Goal: Transaction & Acquisition: Download file/media

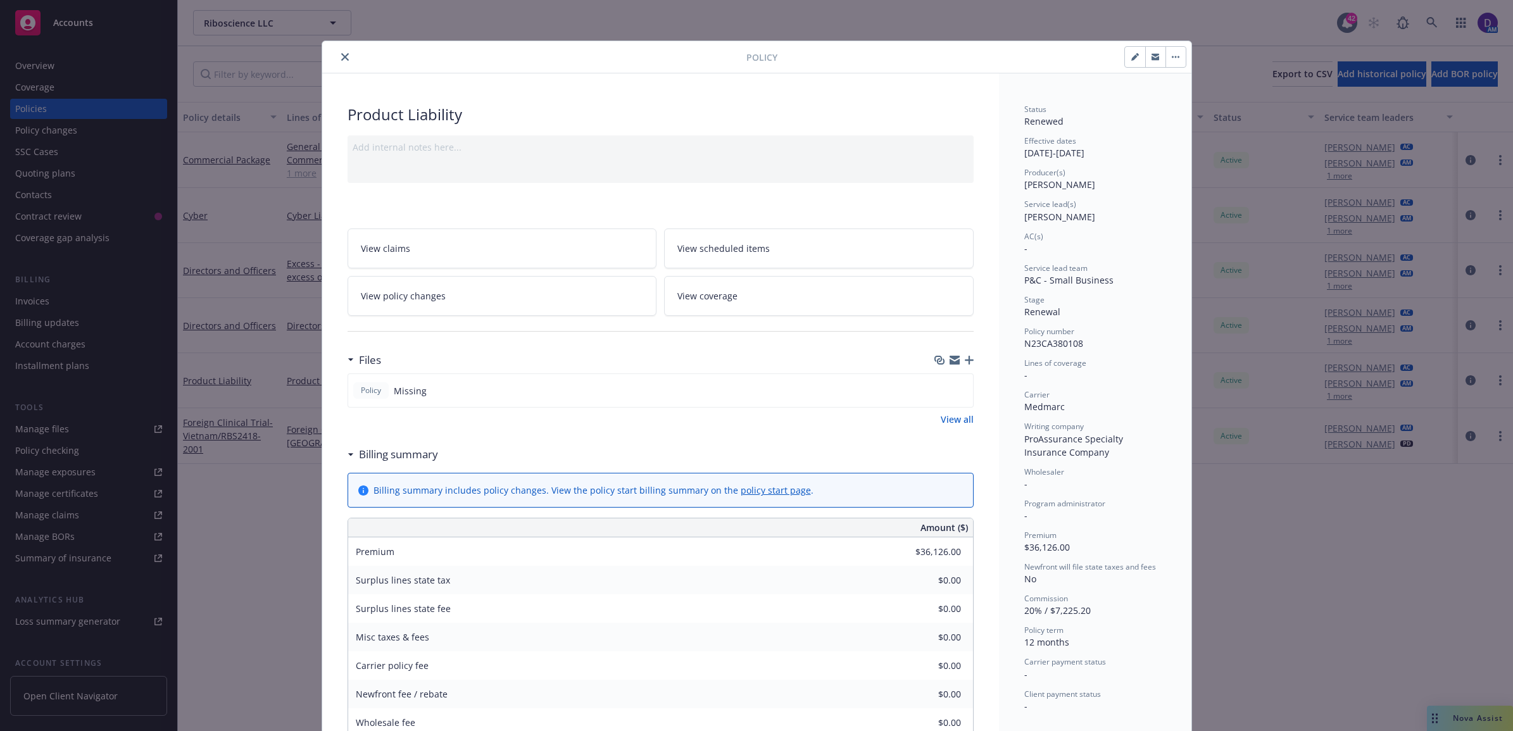
click at [341, 58] on icon "close" at bounding box center [345, 57] width 8 height 8
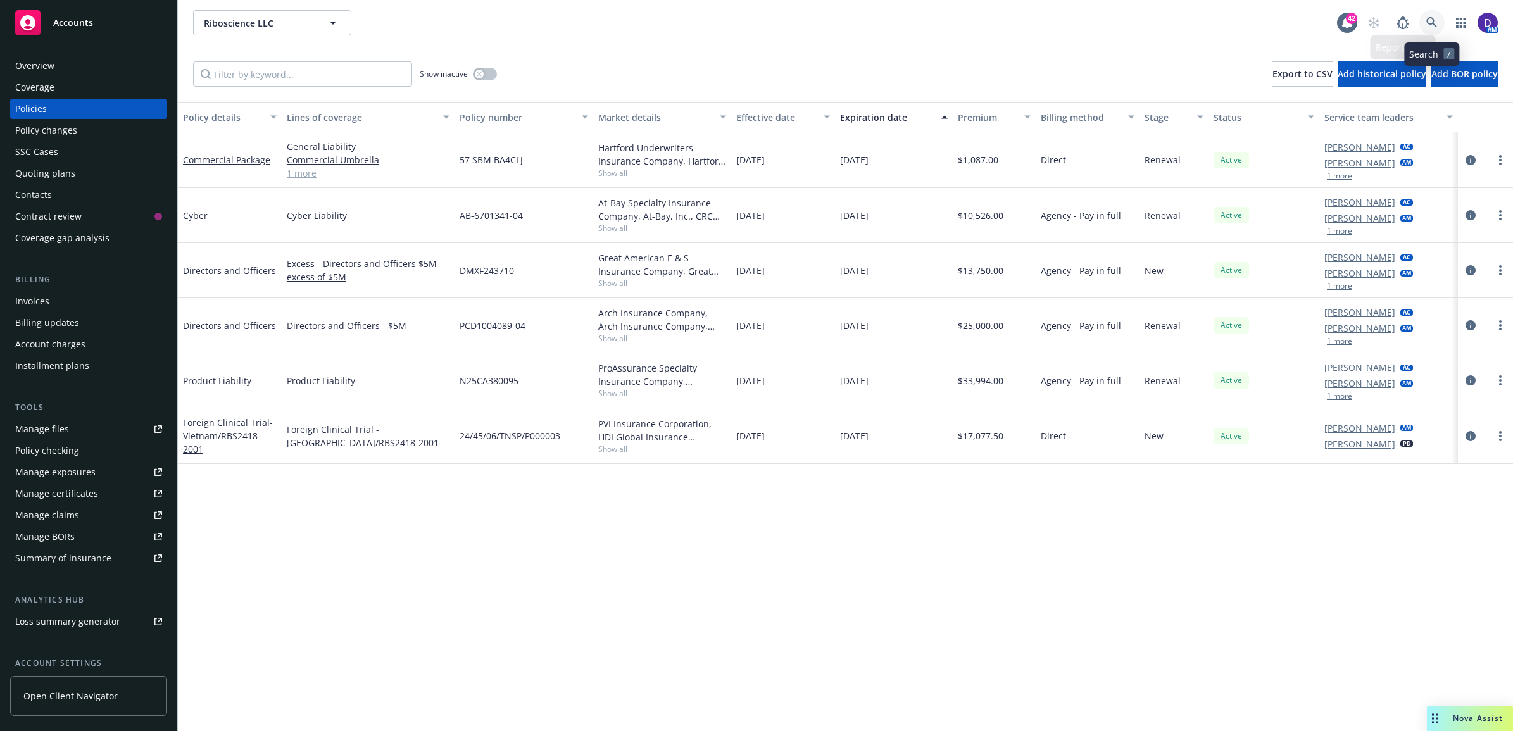
click at [1432, 30] on link at bounding box center [1431, 22] width 25 height 25
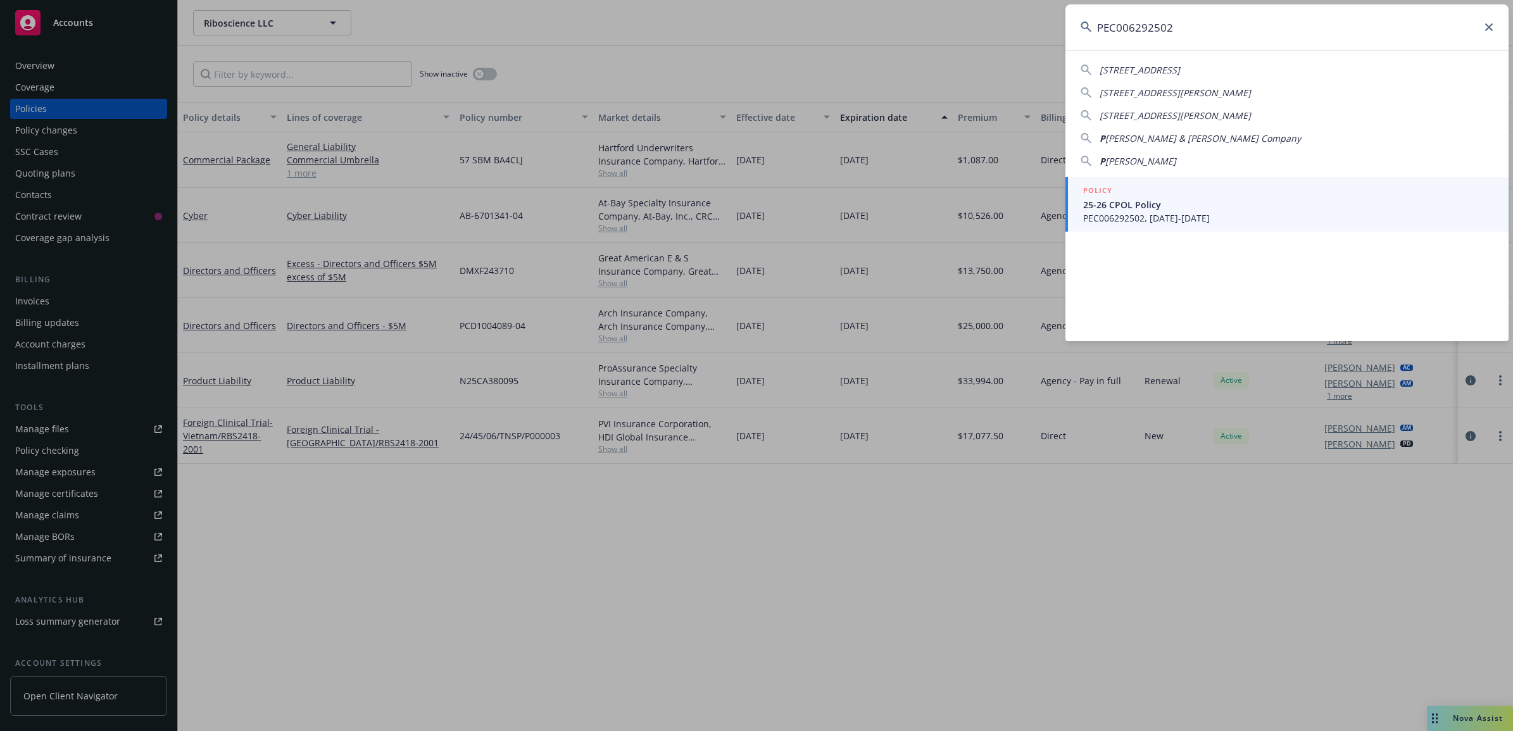
type input "PEC006292502"
click at [1114, 216] on span "PEC006292502, 02/01/2025-02/01/2026" at bounding box center [1288, 217] width 410 height 13
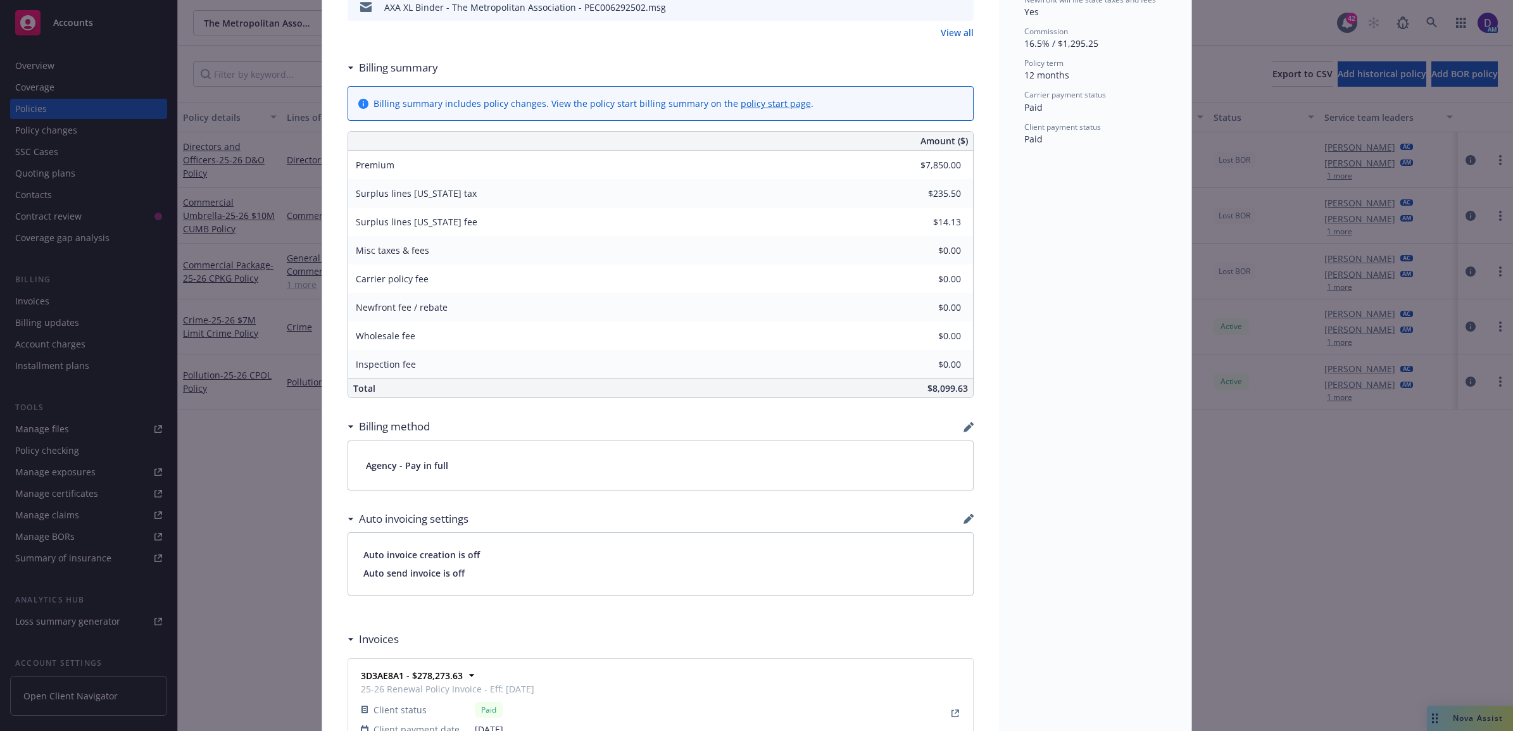
scroll to position [1065, 0]
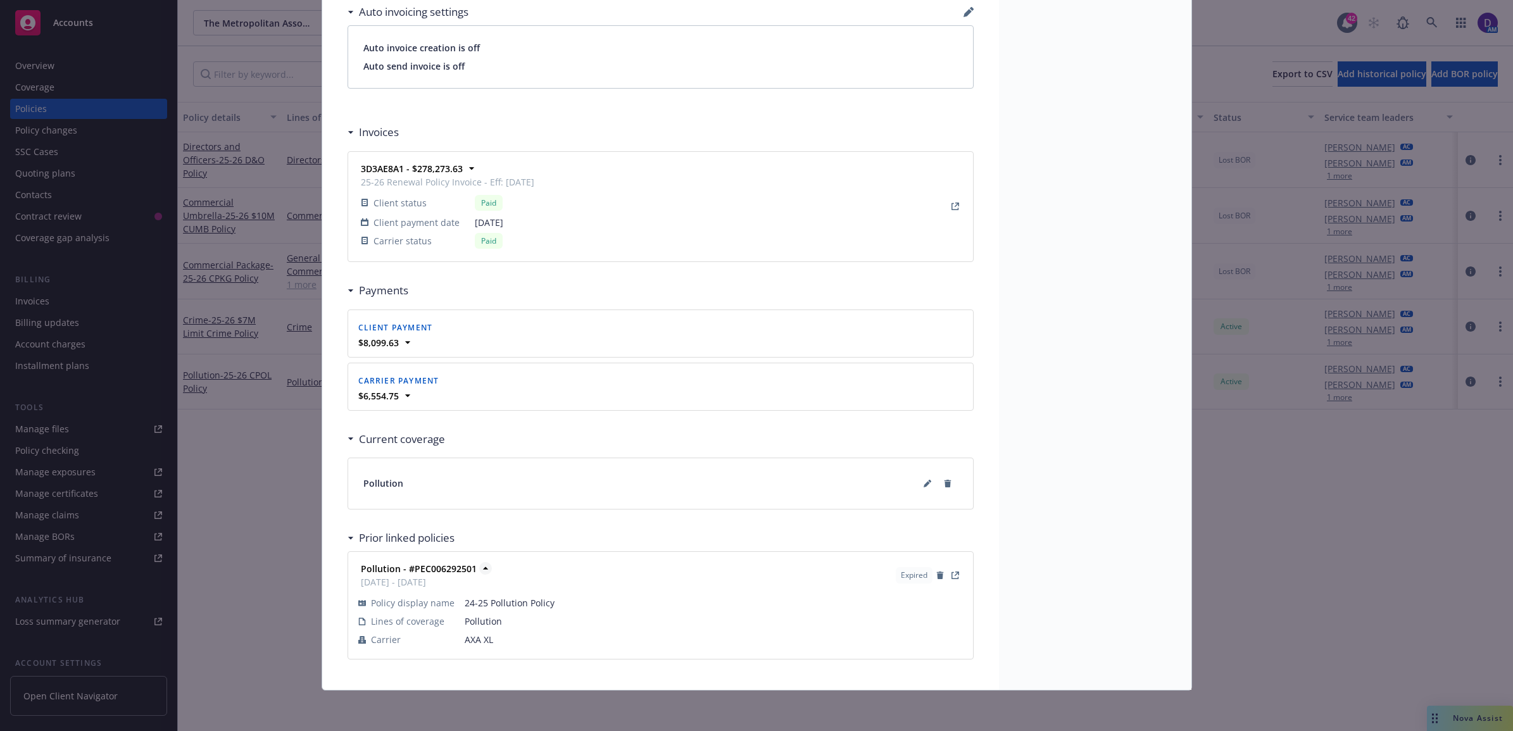
click at [410, 564] on strong "Pollution - #PEC006292501" at bounding box center [419, 569] width 116 height 12
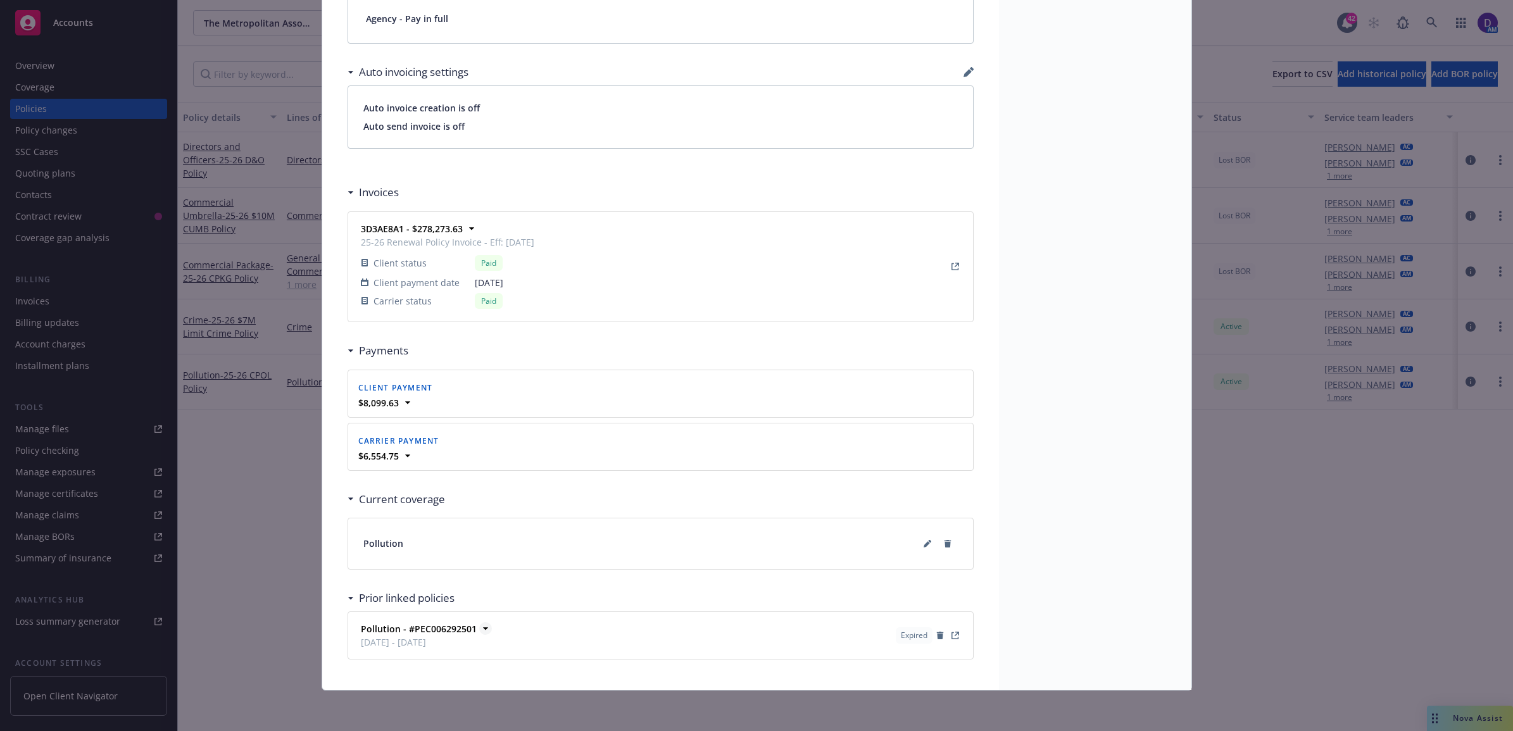
scroll to position [1005, 0]
click at [951, 633] on icon "View Policy" at bounding box center [955, 636] width 8 height 8
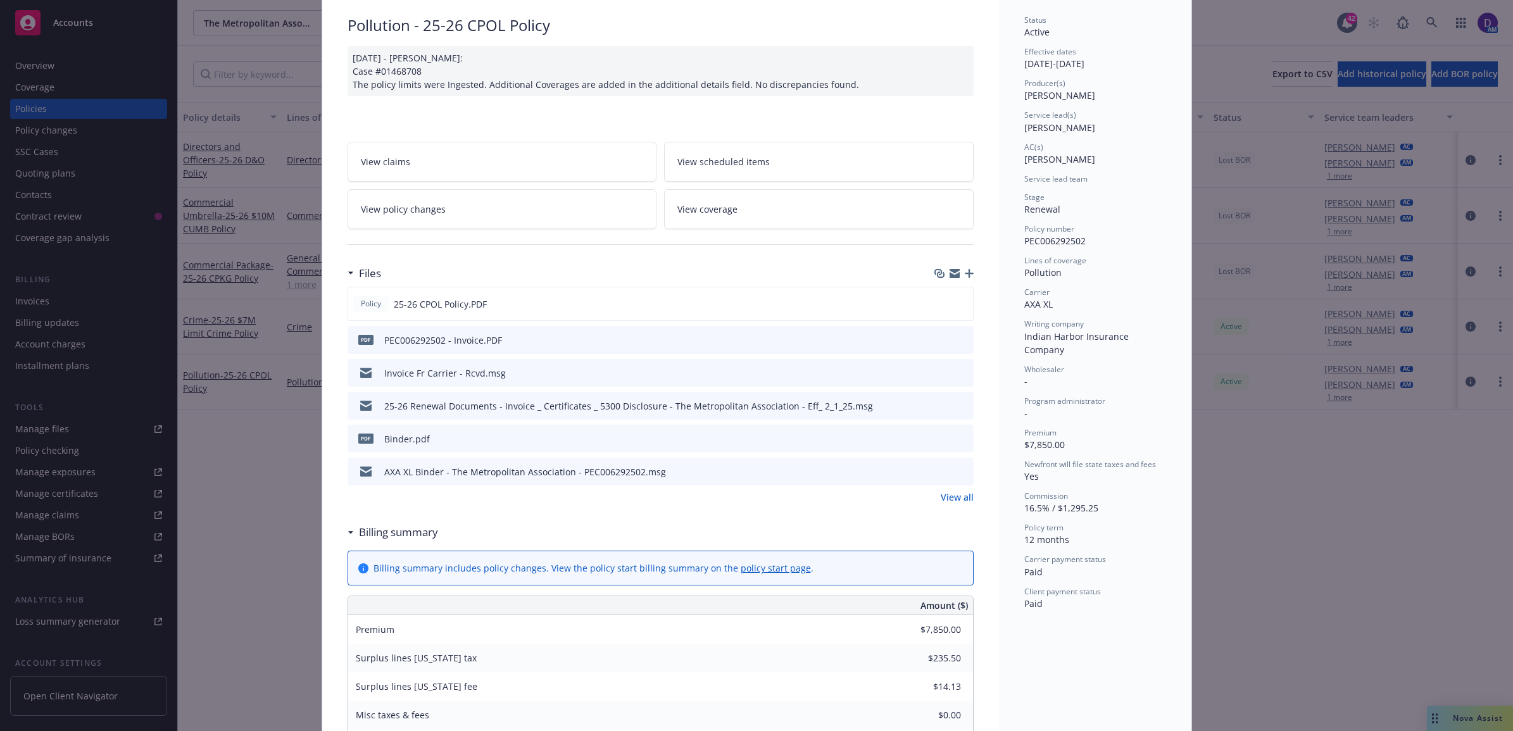
scroll to position [0, 0]
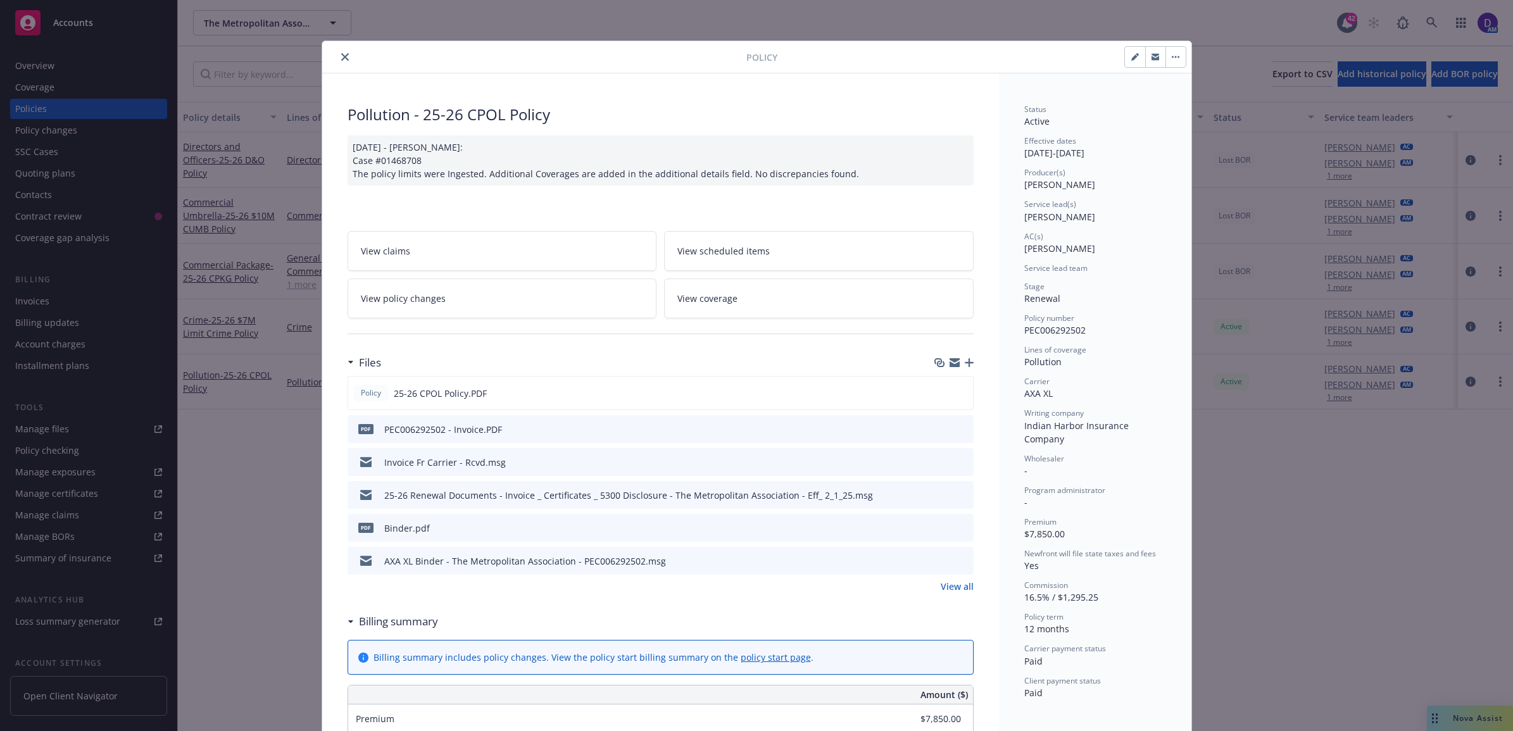
click at [341, 55] on icon "close" at bounding box center [345, 57] width 8 height 8
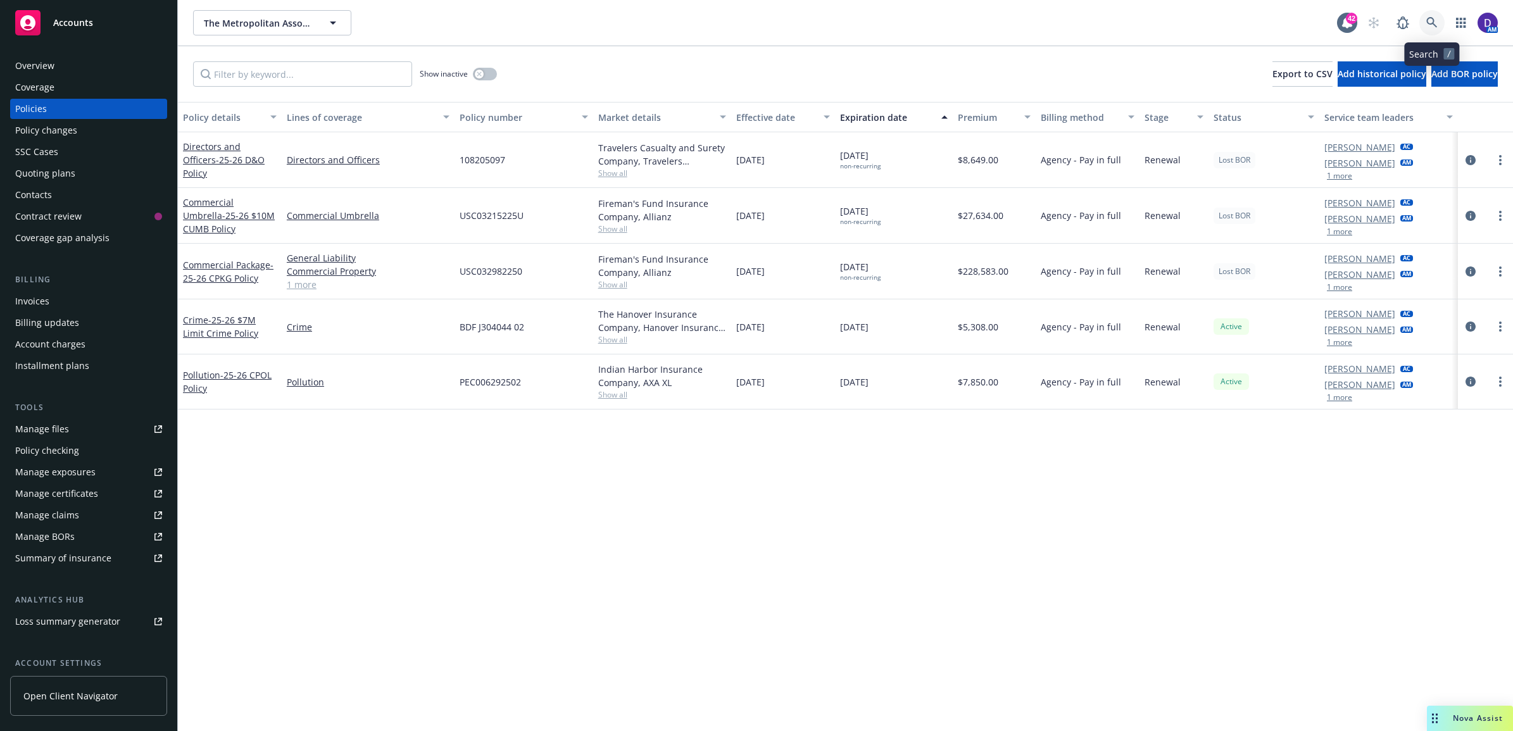
click at [1428, 15] on link at bounding box center [1431, 22] width 25 height 25
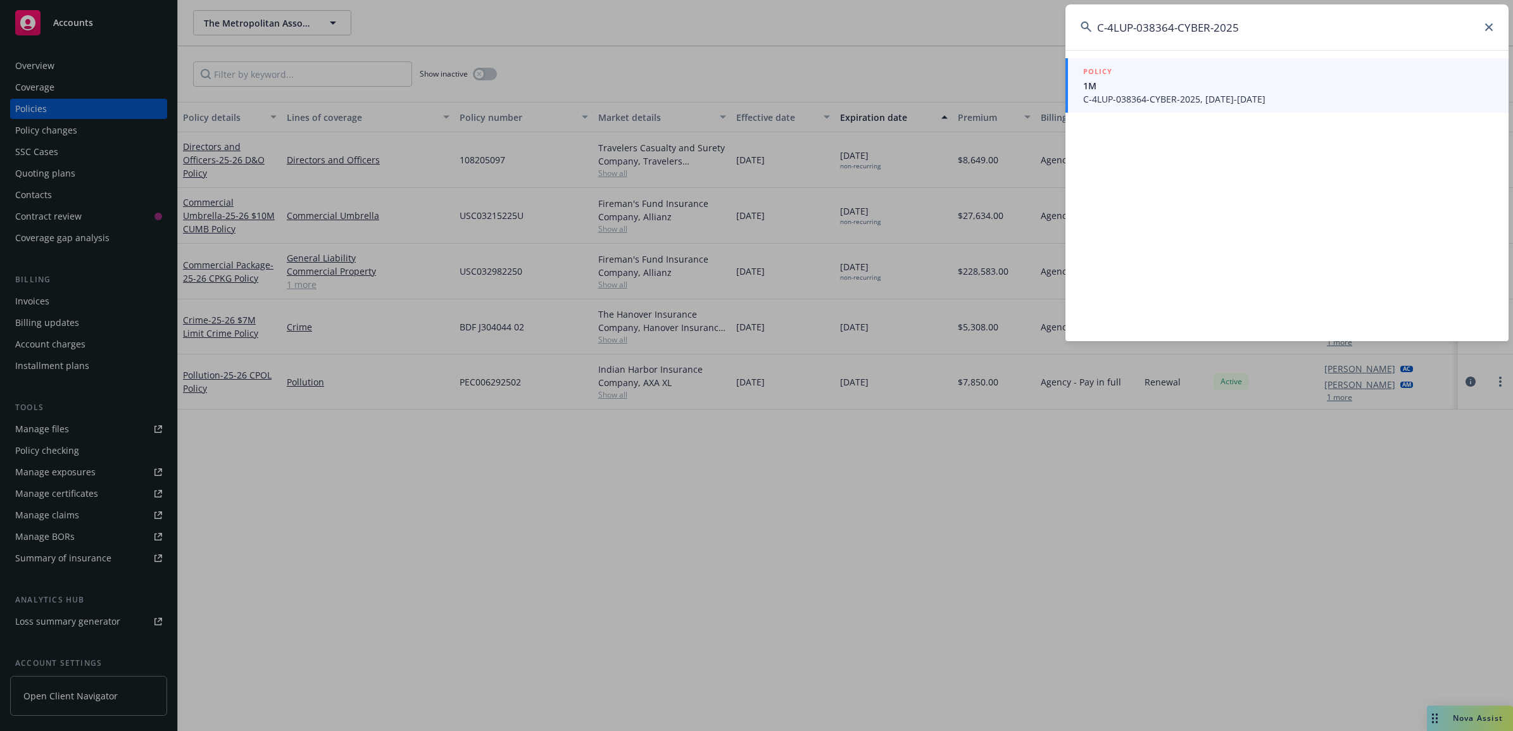
type input "C-4LUP-038364-CYBER-2025"
click at [1156, 103] on span "C-4LUP-038364-CYBER-2025, 05/14/2025-05/14/2026" at bounding box center [1288, 98] width 410 height 13
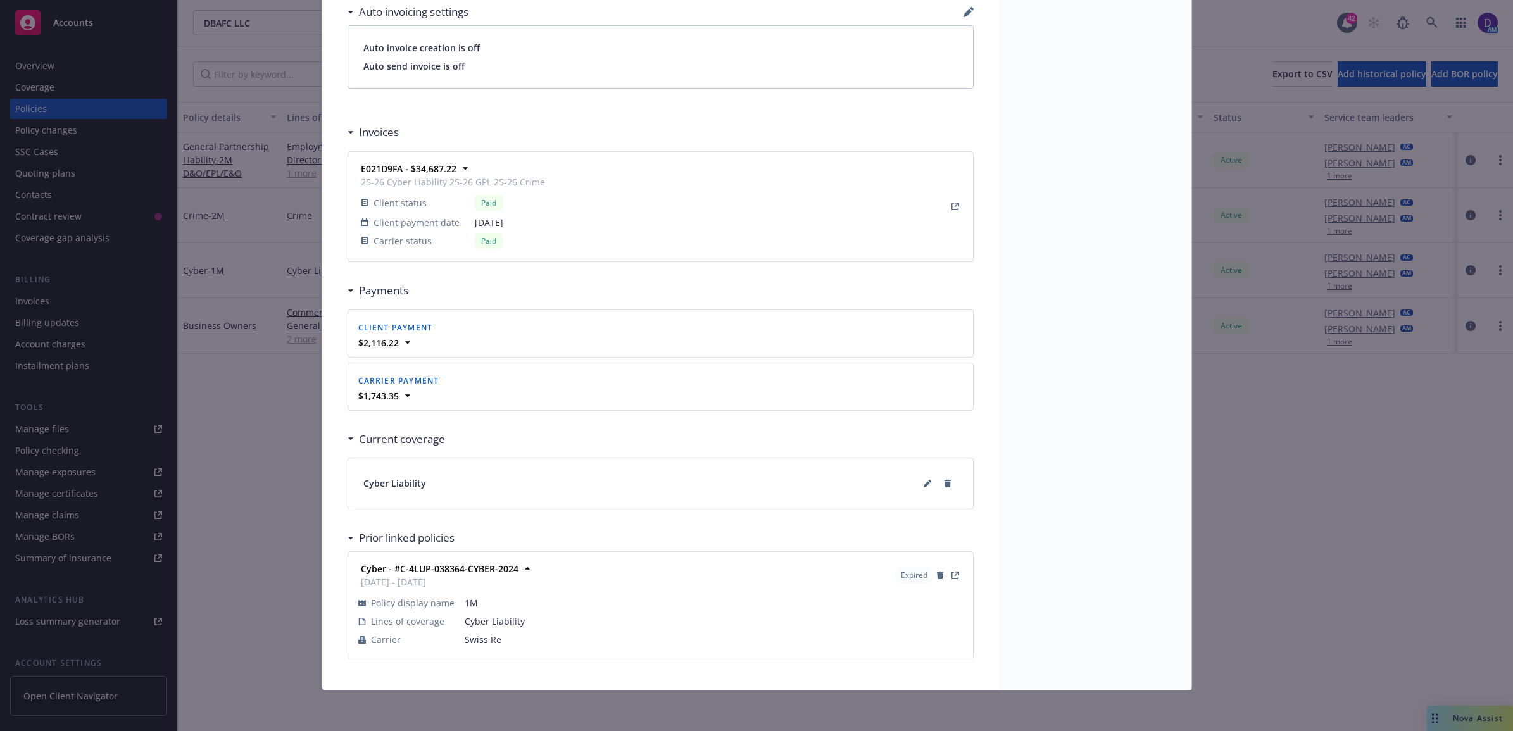
scroll to position [963, 0]
click at [951, 576] on icon "View Policy" at bounding box center [955, 576] width 8 height 8
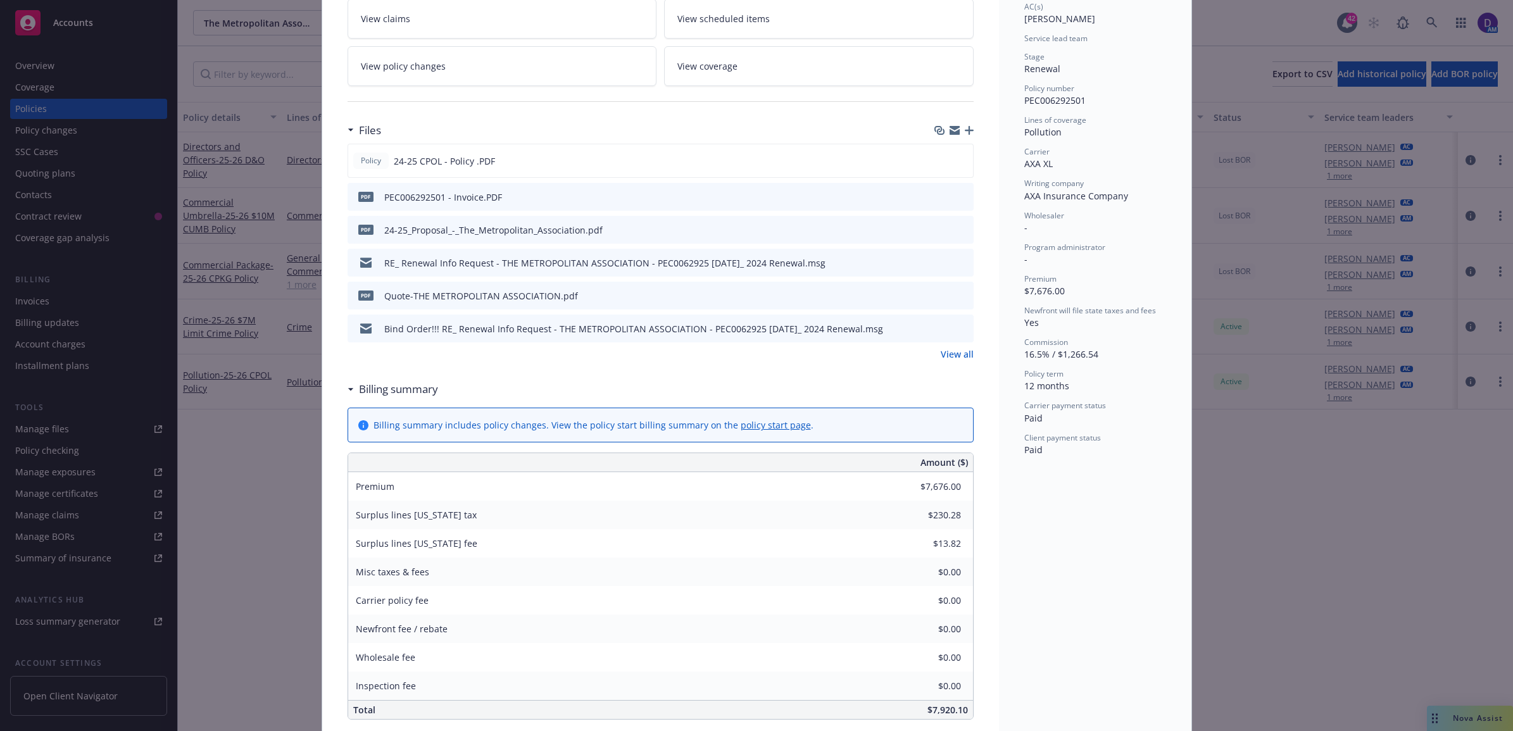
scroll to position [237, 0]
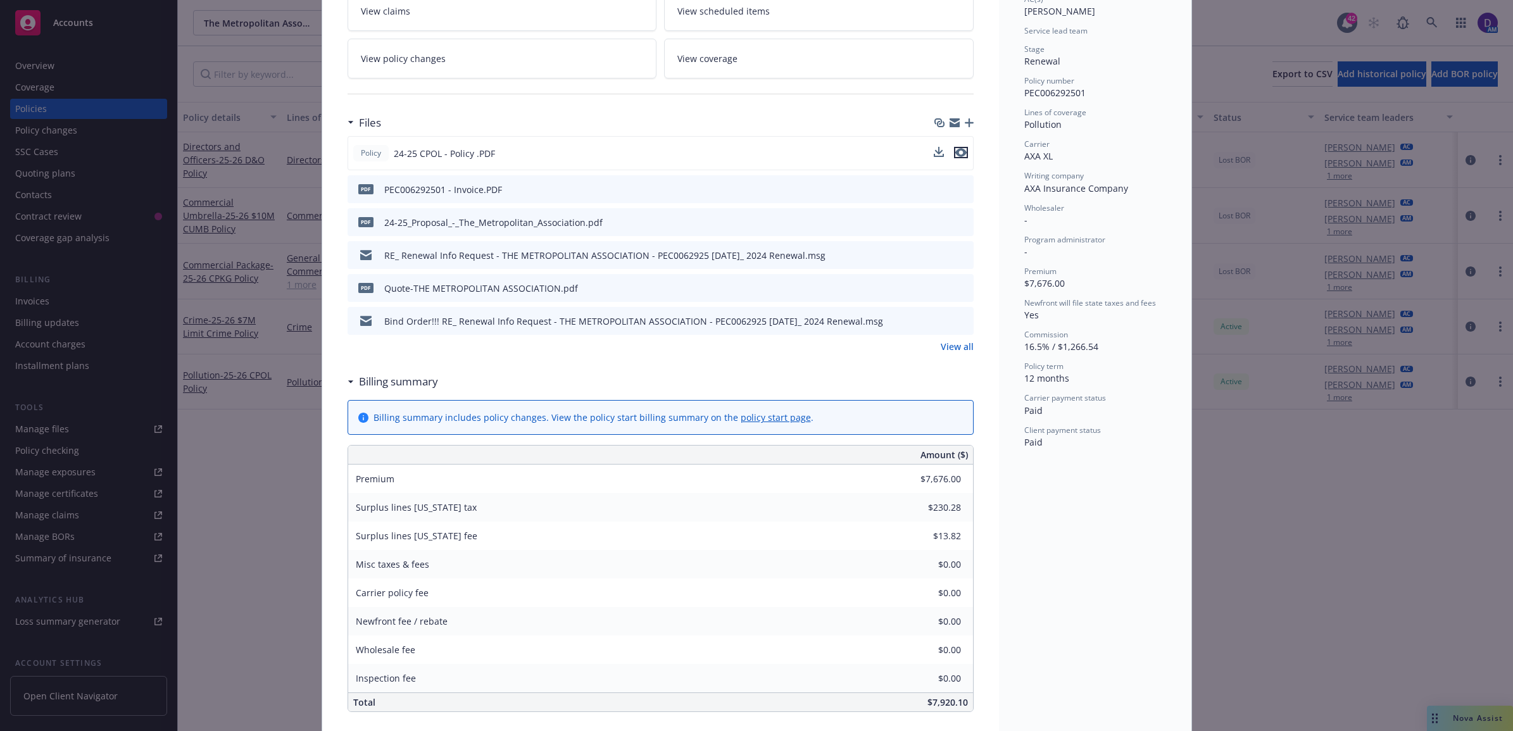
click at [960, 149] on button "preview file" at bounding box center [961, 152] width 14 height 11
click at [959, 185] on icon "preview file" at bounding box center [961, 188] width 11 height 9
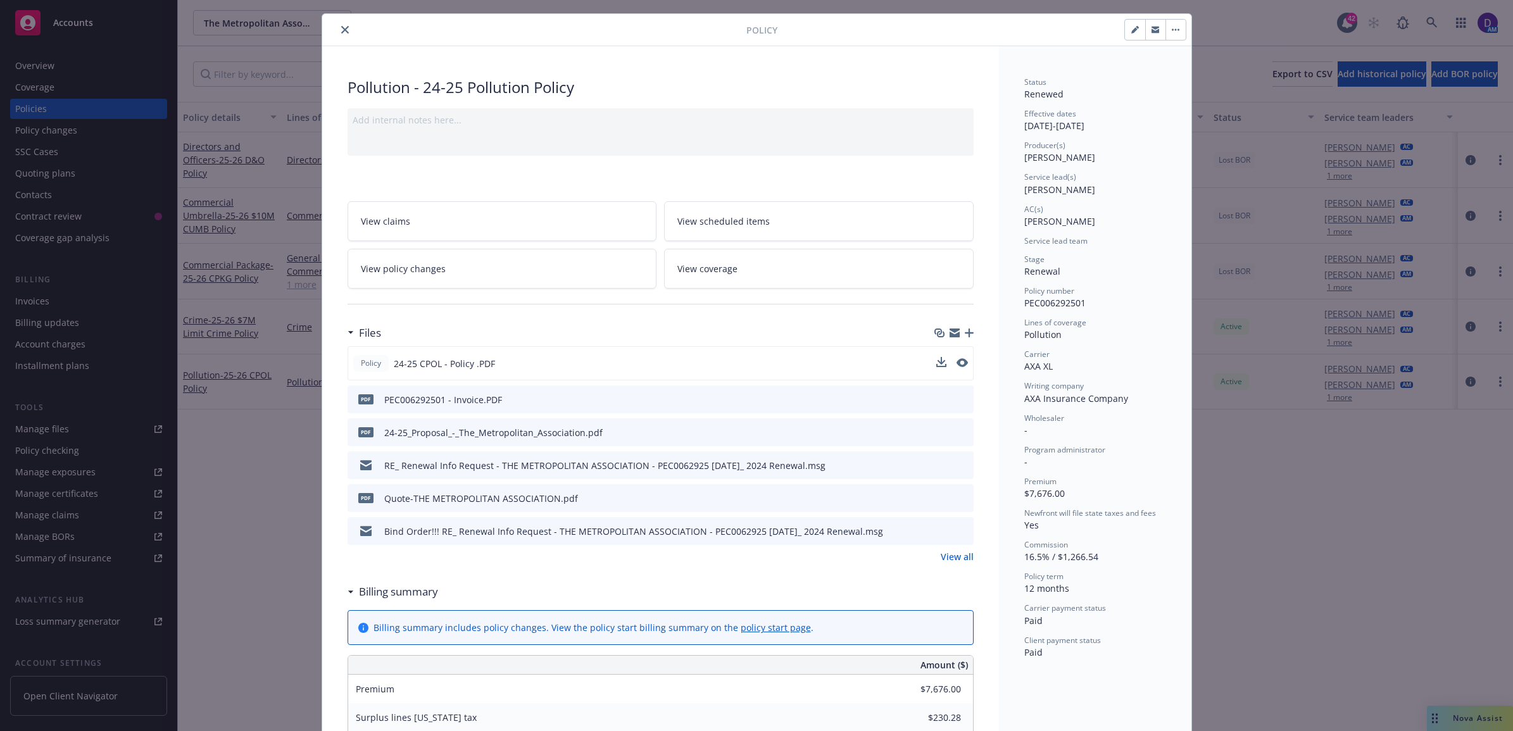
scroll to position [0, 0]
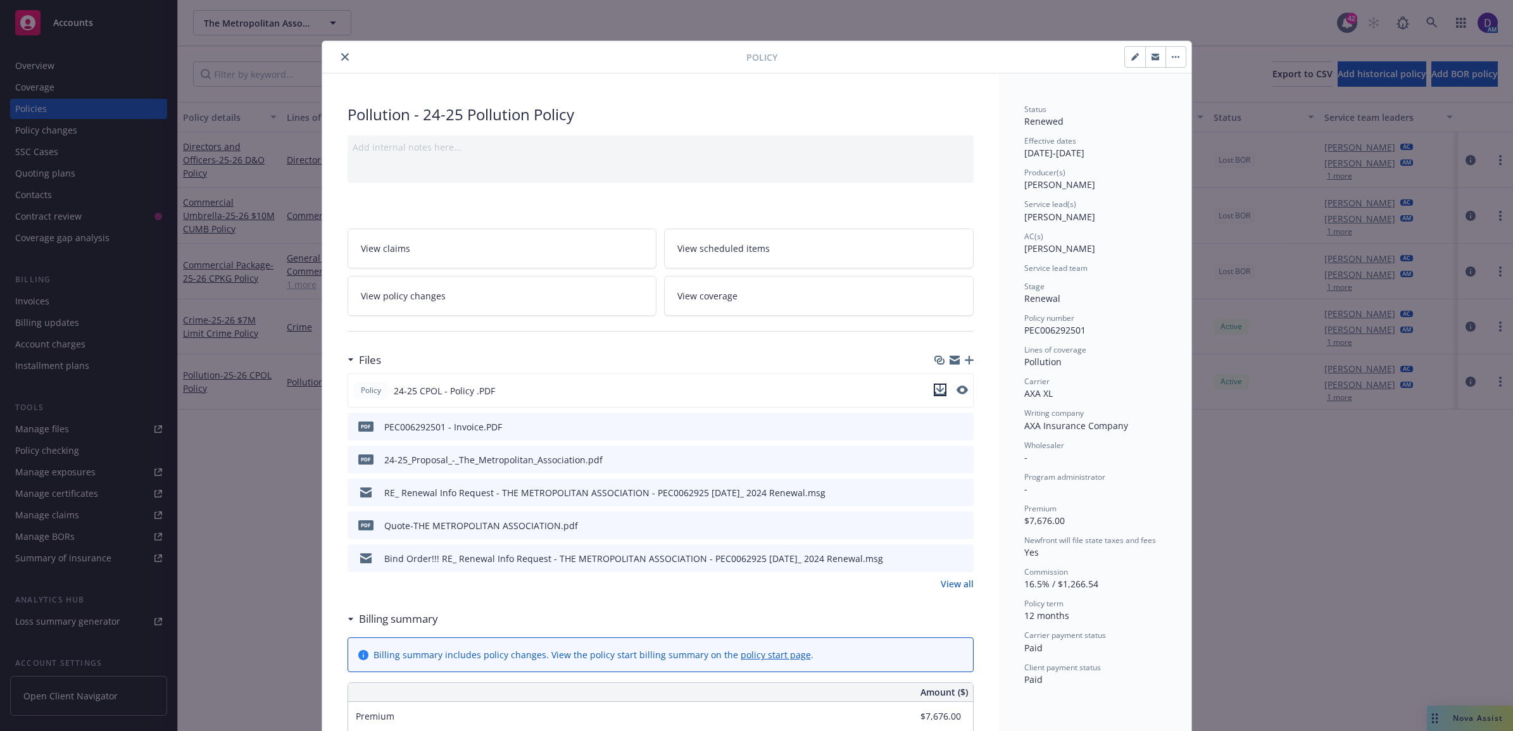
click at [938, 393] on icon "download file" at bounding box center [940, 390] width 10 height 10
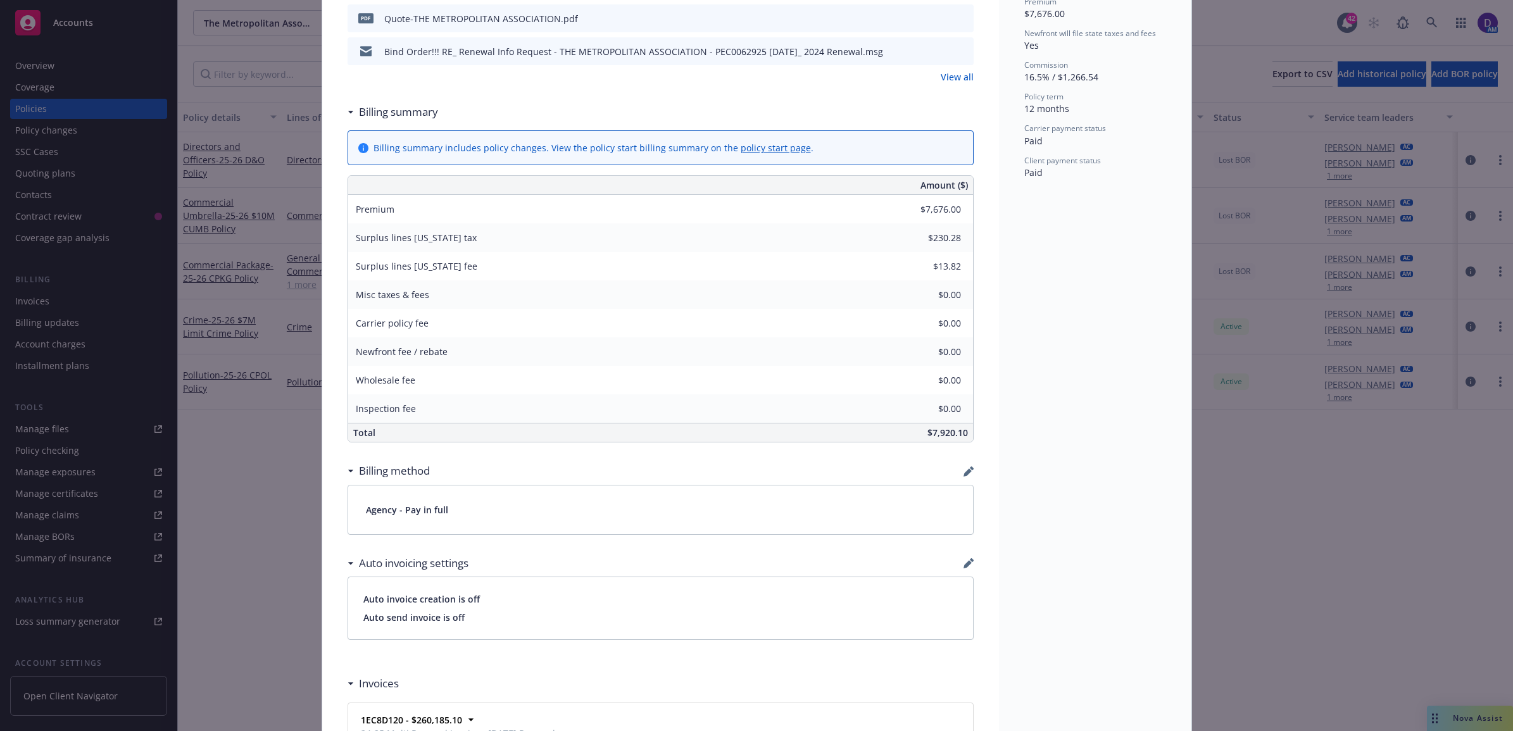
scroll to position [712, 0]
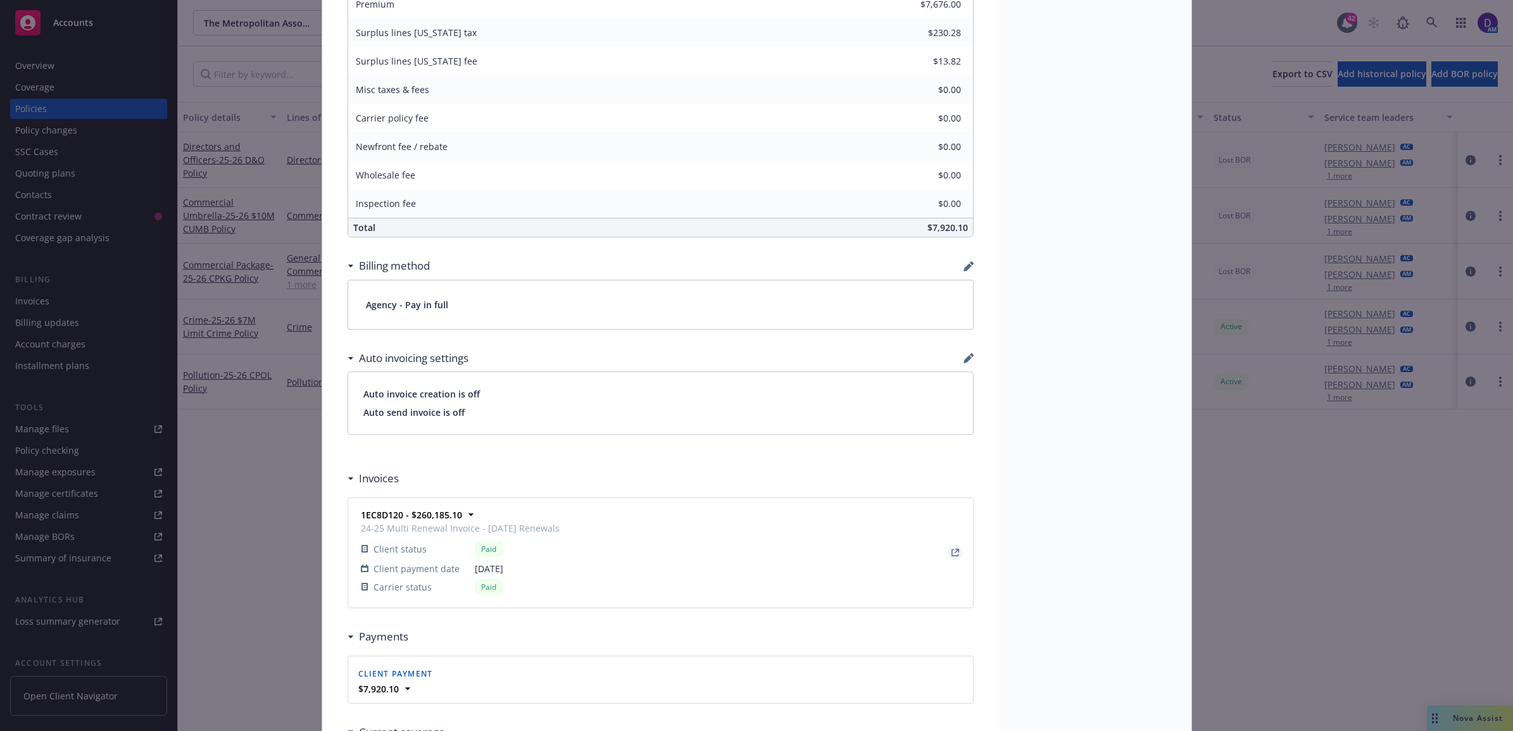
click at [951, 553] on icon "View Invoice" at bounding box center [955, 553] width 8 height 8
click at [951, 556] on icon "View Invoice" at bounding box center [954, 552] width 7 height 7
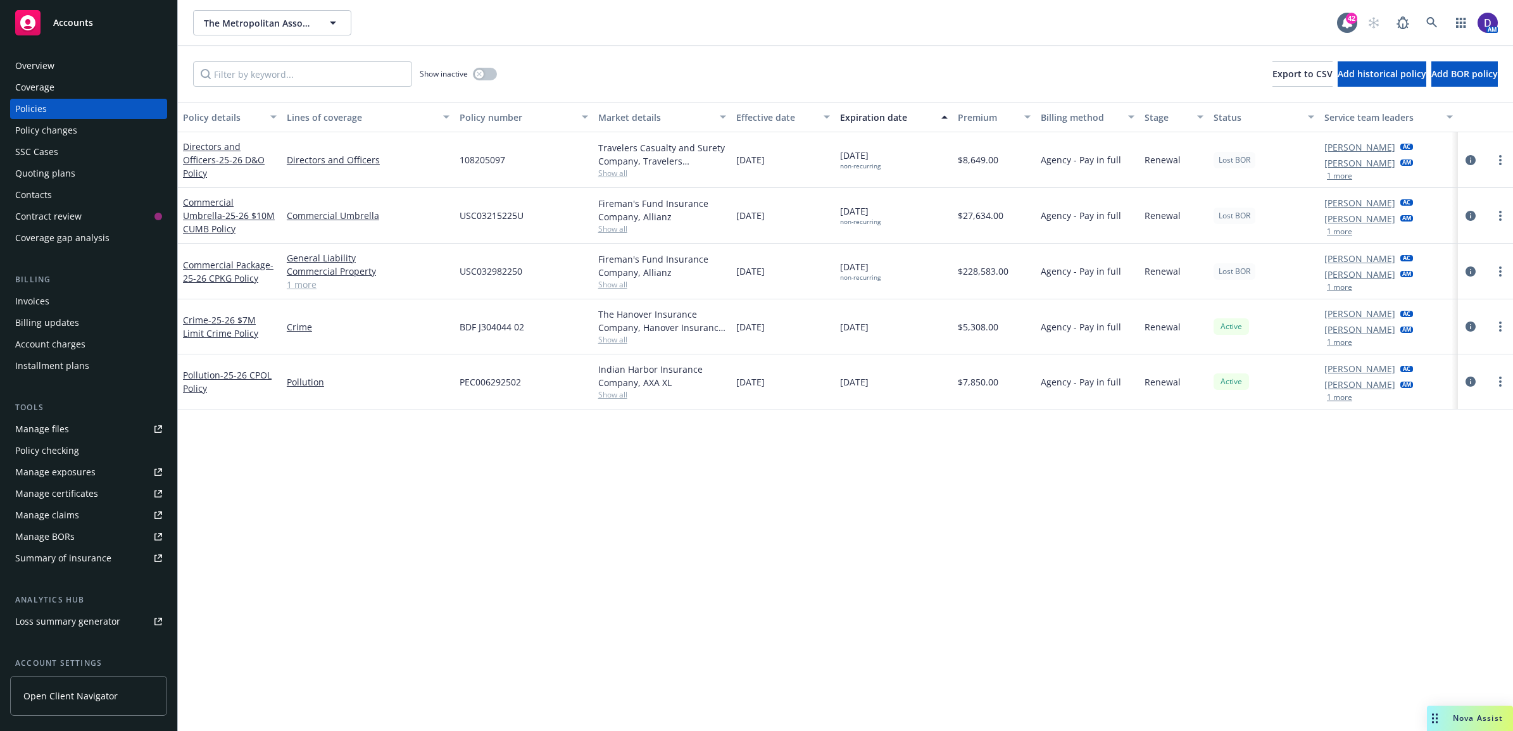
click at [85, 60] on div "Overview" at bounding box center [88, 66] width 147 height 20
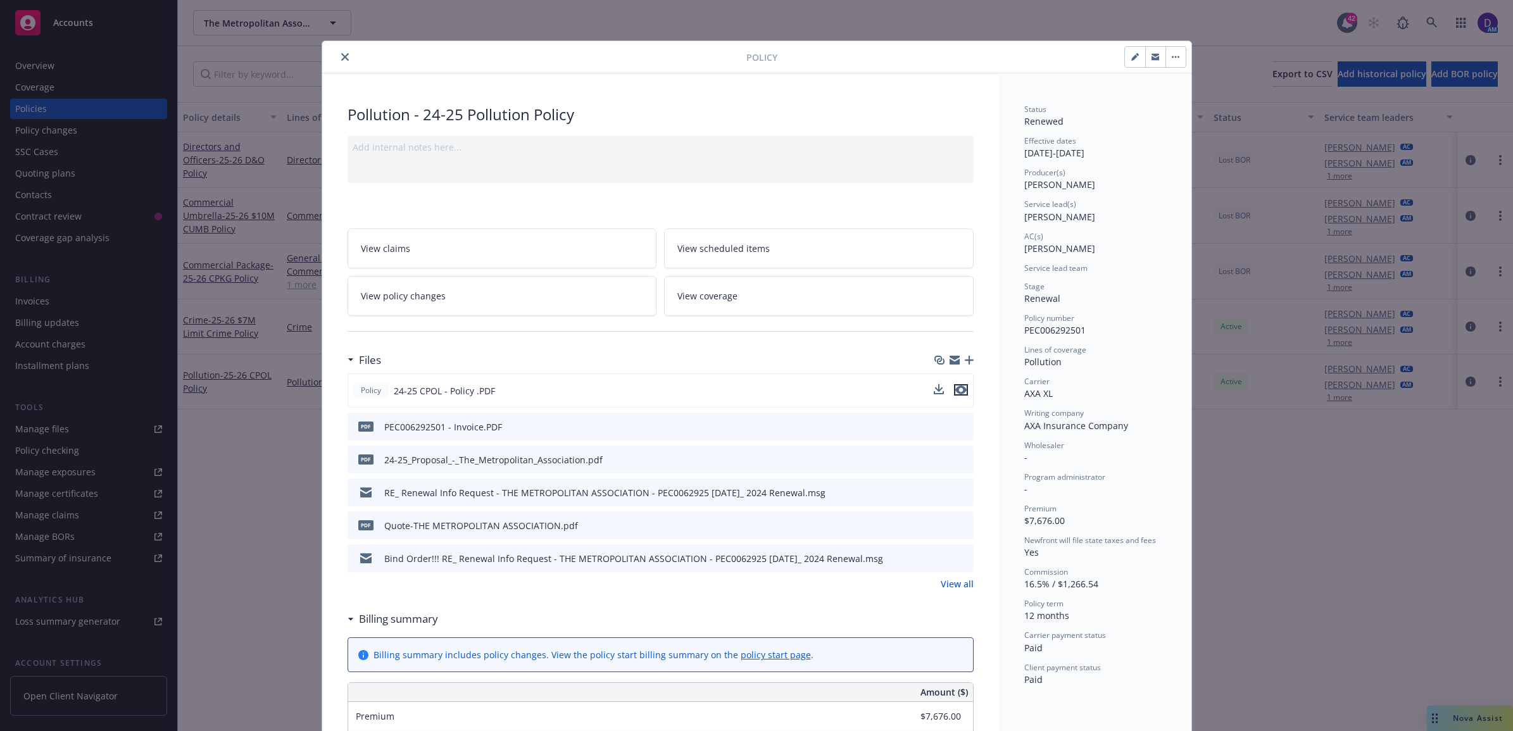
click at [958, 385] on icon "preview file" at bounding box center [960, 389] width 11 height 9
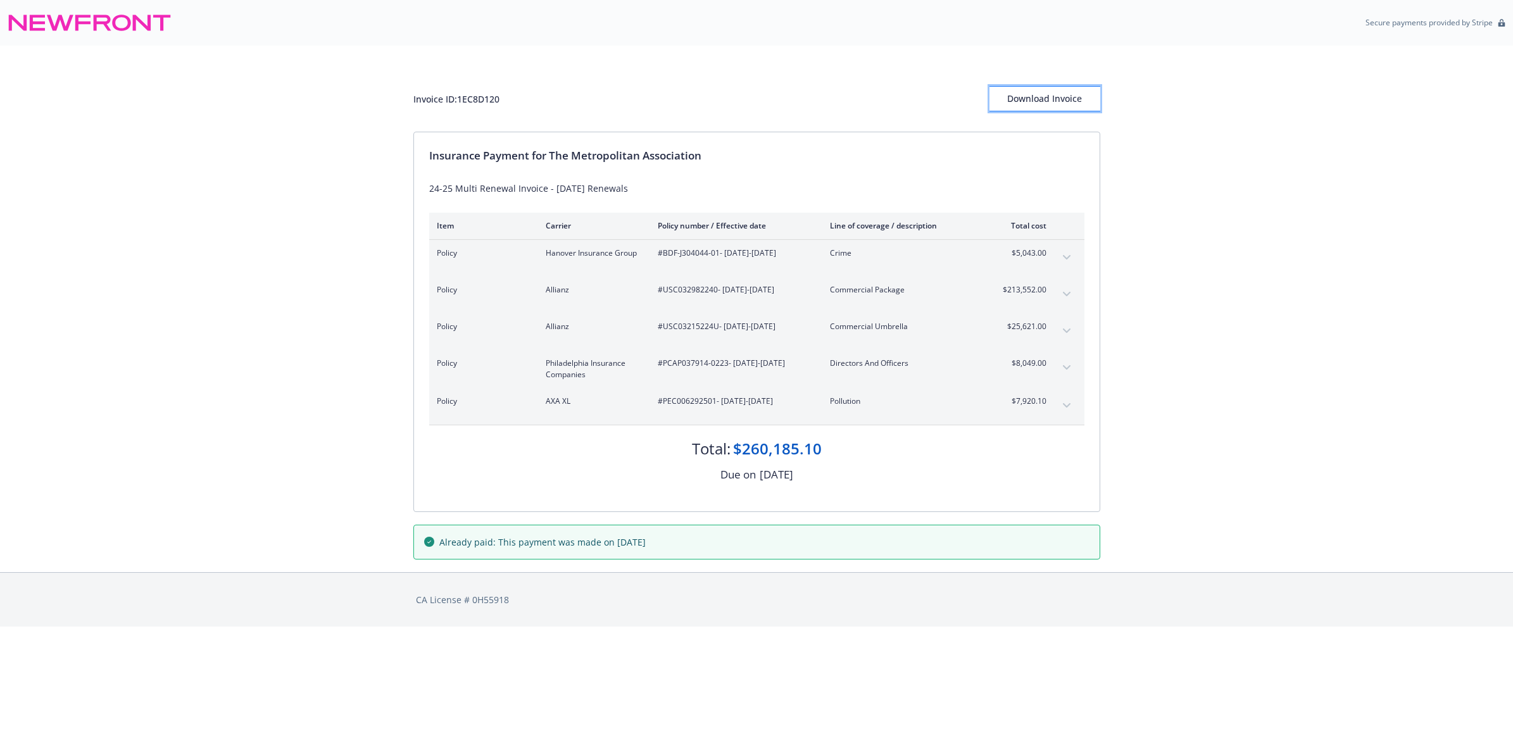
click at [1043, 99] on div "Download Invoice" at bounding box center [1044, 99] width 111 height 24
drag, startPoint x: 511, startPoint y: 108, endPoint x: 460, endPoint y: 92, distance: 52.9
click at [460, 92] on div "Invoice ID: 1EC8D120 Download Invoice" at bounding box center [756, 98] width 687 height 25
copy div "1EC8D120"
click at [1033, 101] on div "Download Invoice" at bounding box center [1044, 99] width 111 height 24
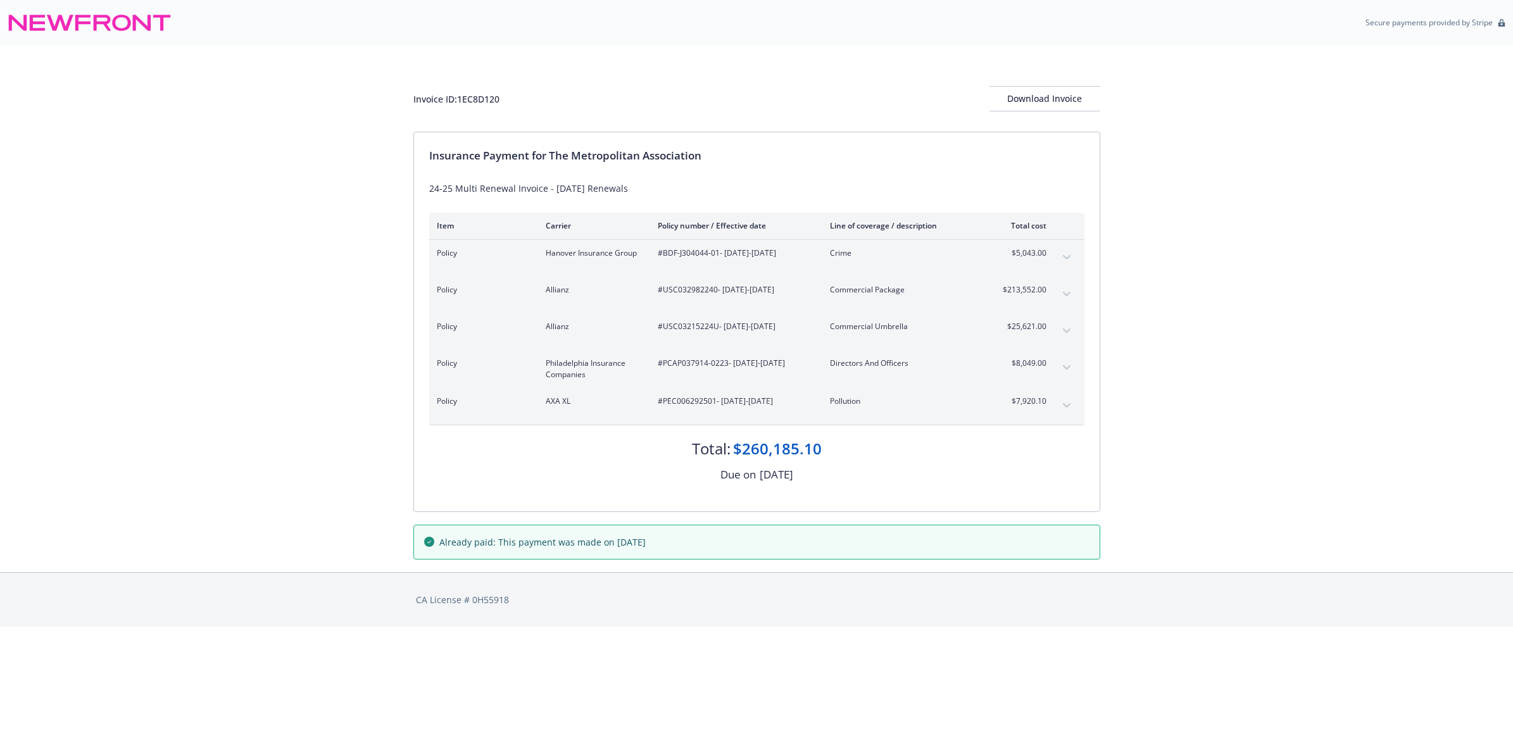
click at [1064, 403] on icon "expand content" at bounding box center [1067, 405] width 8 height 5
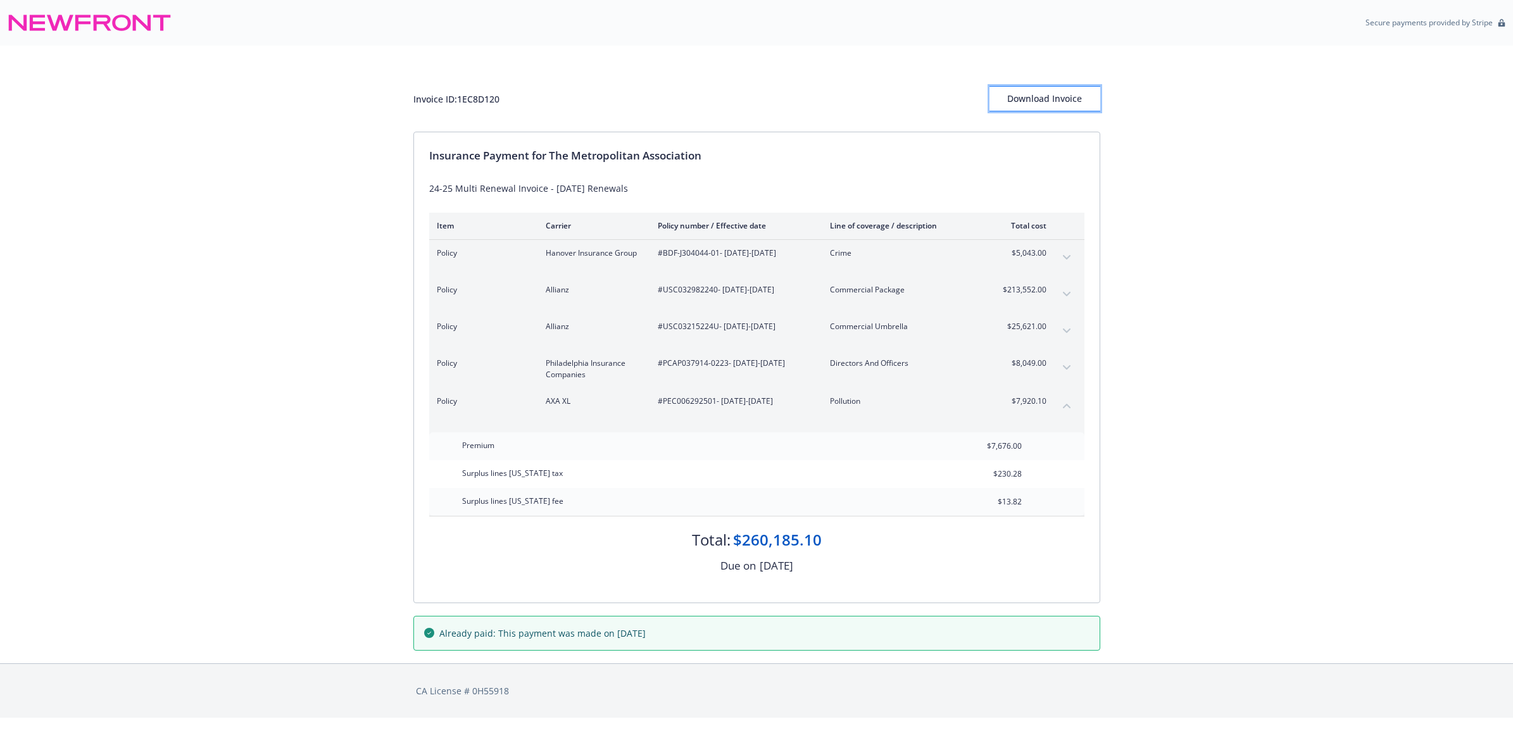
click at [1017, 101] on div "Download Invoice" at bounding box center [1044, 99] width 111 height 24
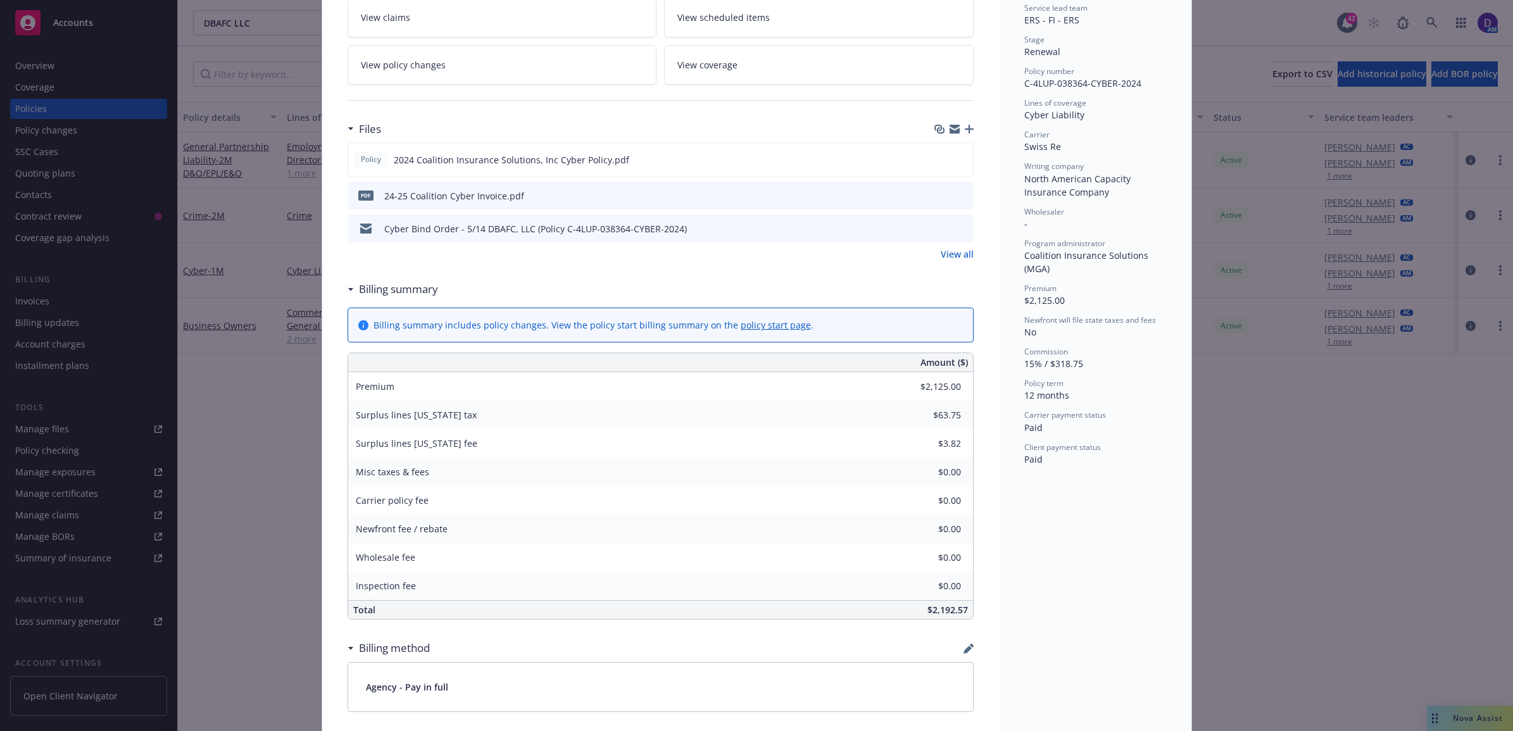
scroll to position [140, 0]
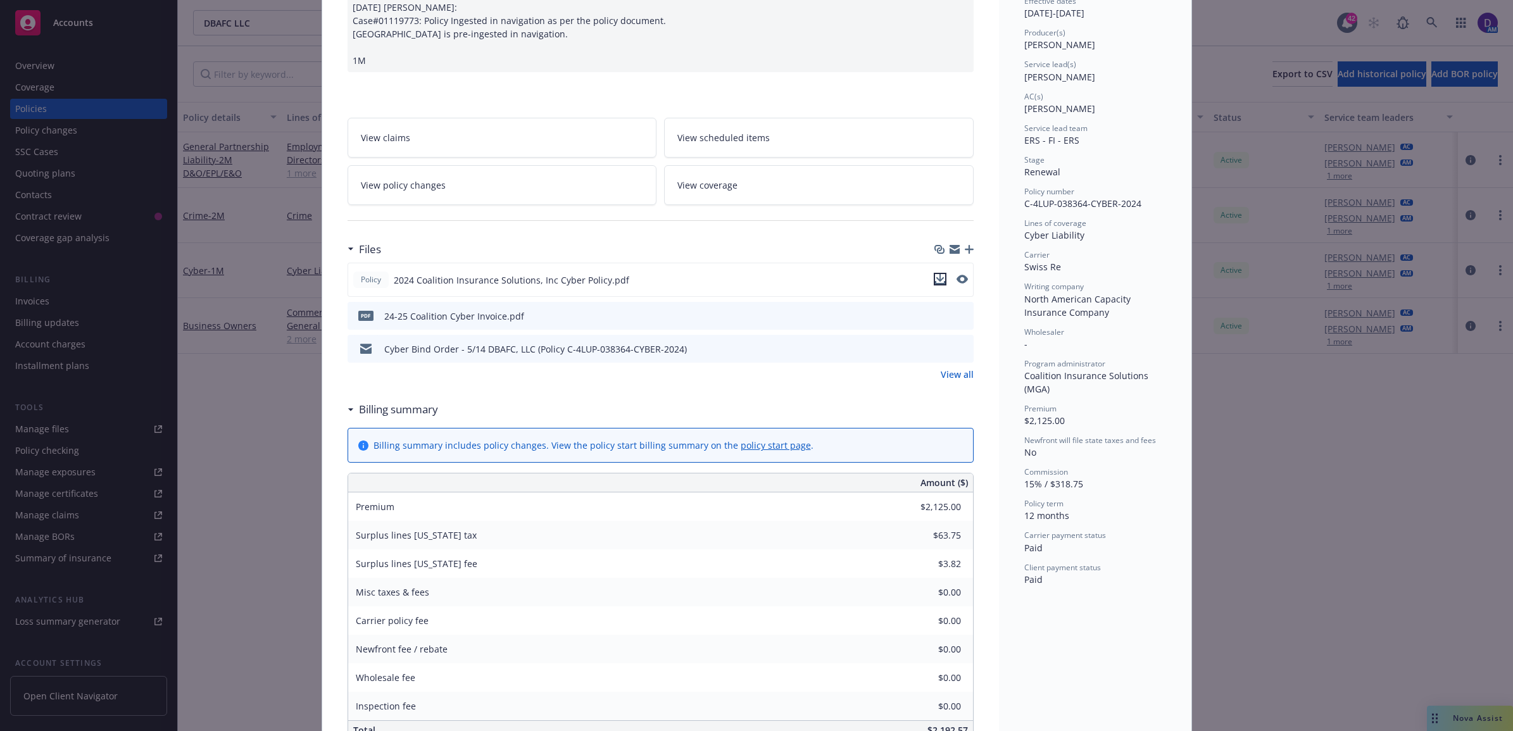
click at [938, 276] on icon "download file" at bounding box center [940, 279] width 10 height 10
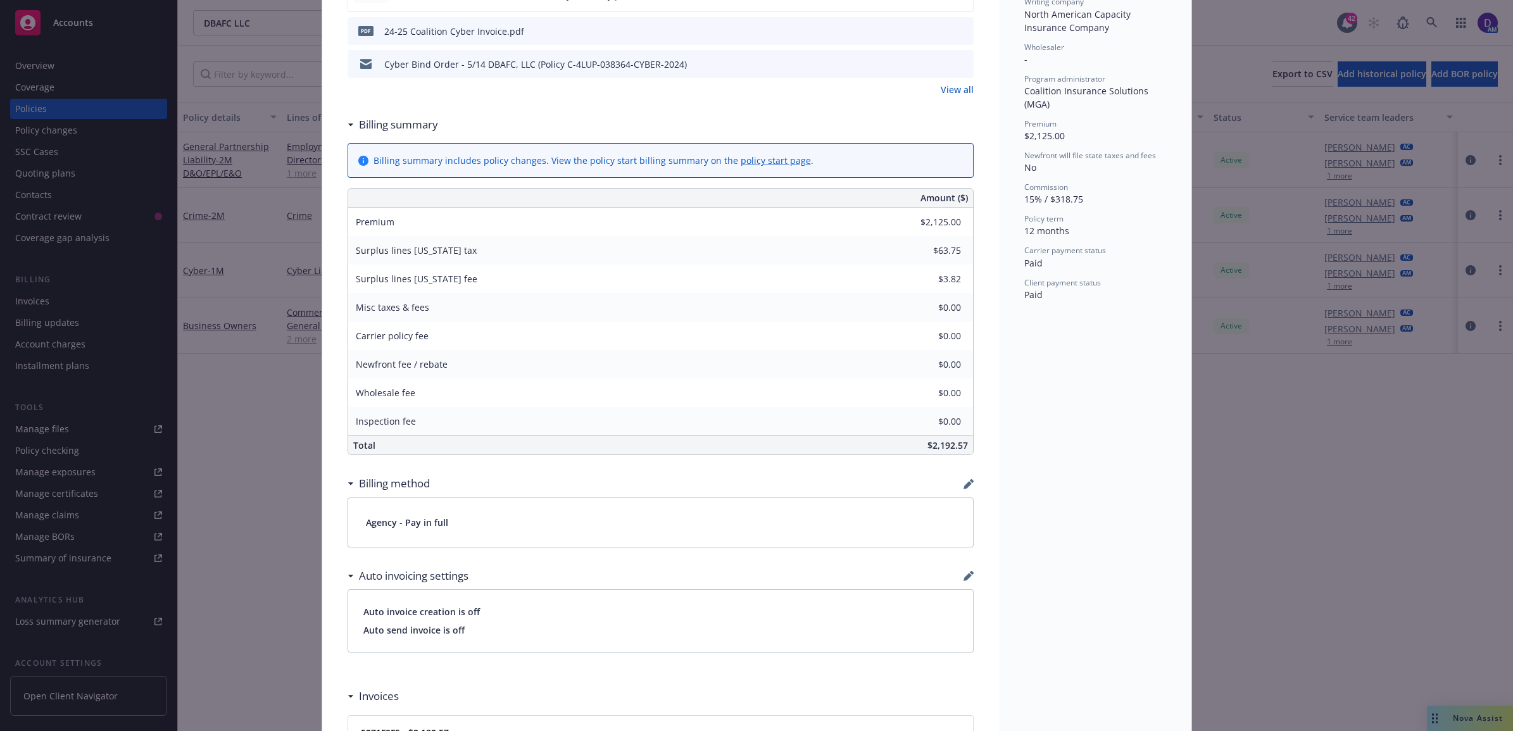
scroll to position [694, 0]
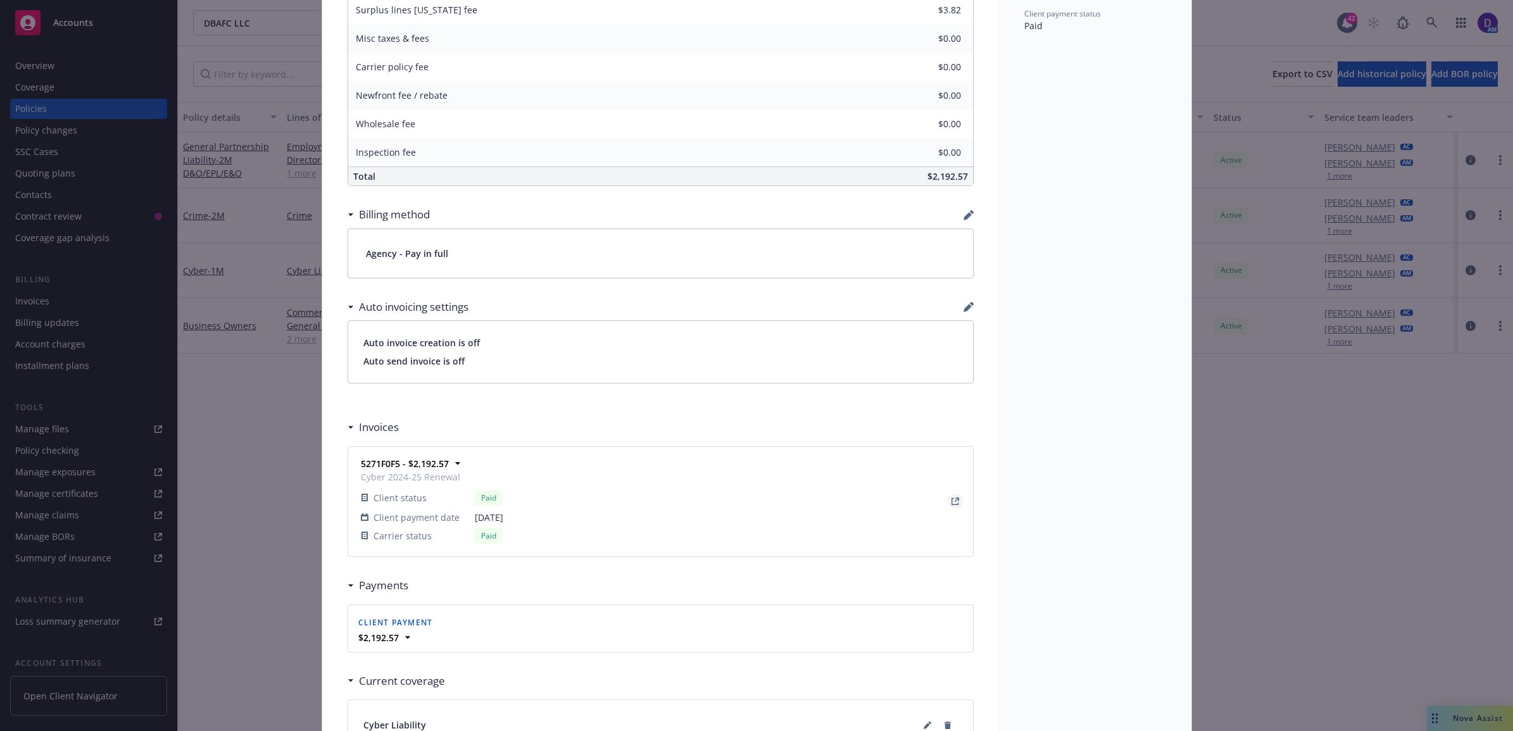
click at [951, 505] on icon "View Invoice" at bounding box center [954, 501] width 7 height 7
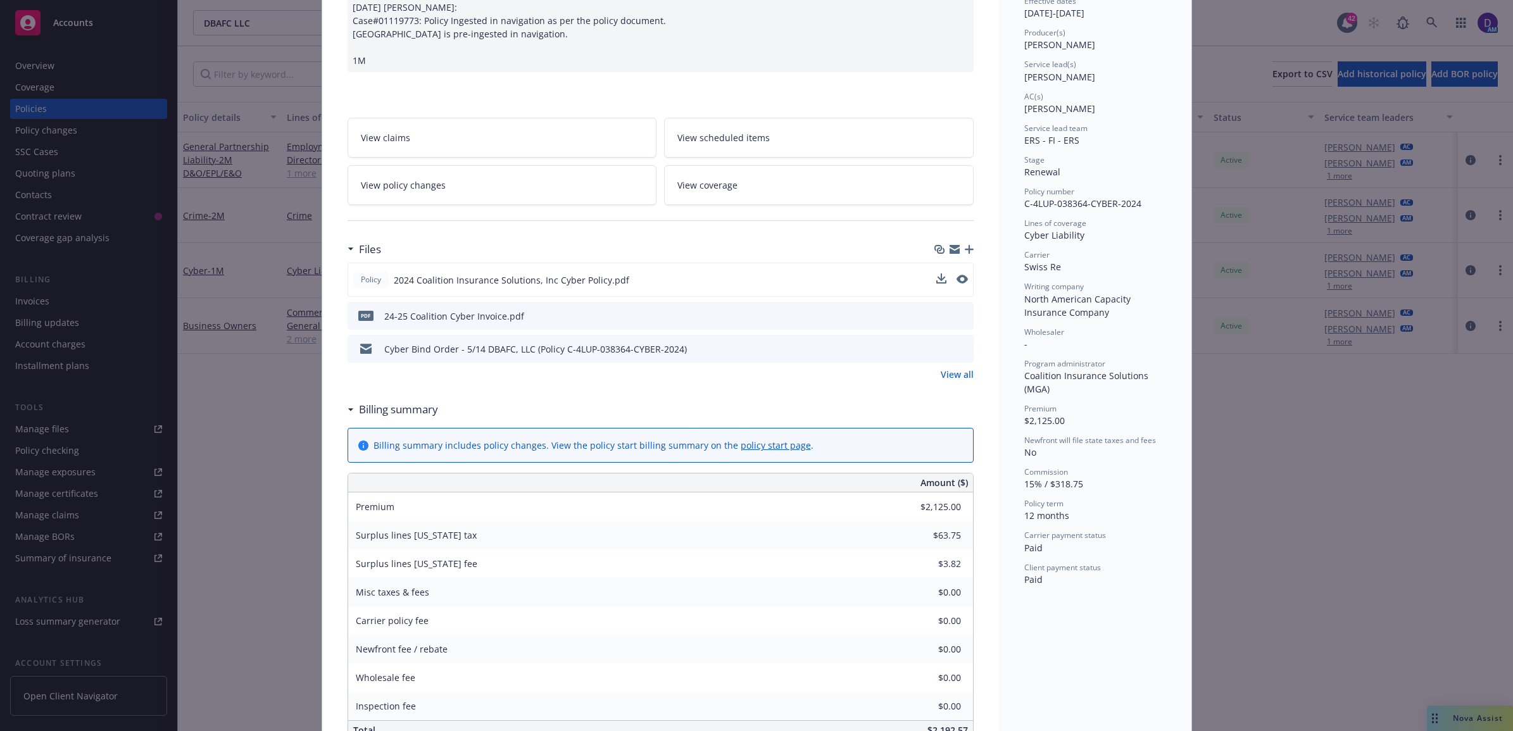
scroll to position [0, 0]
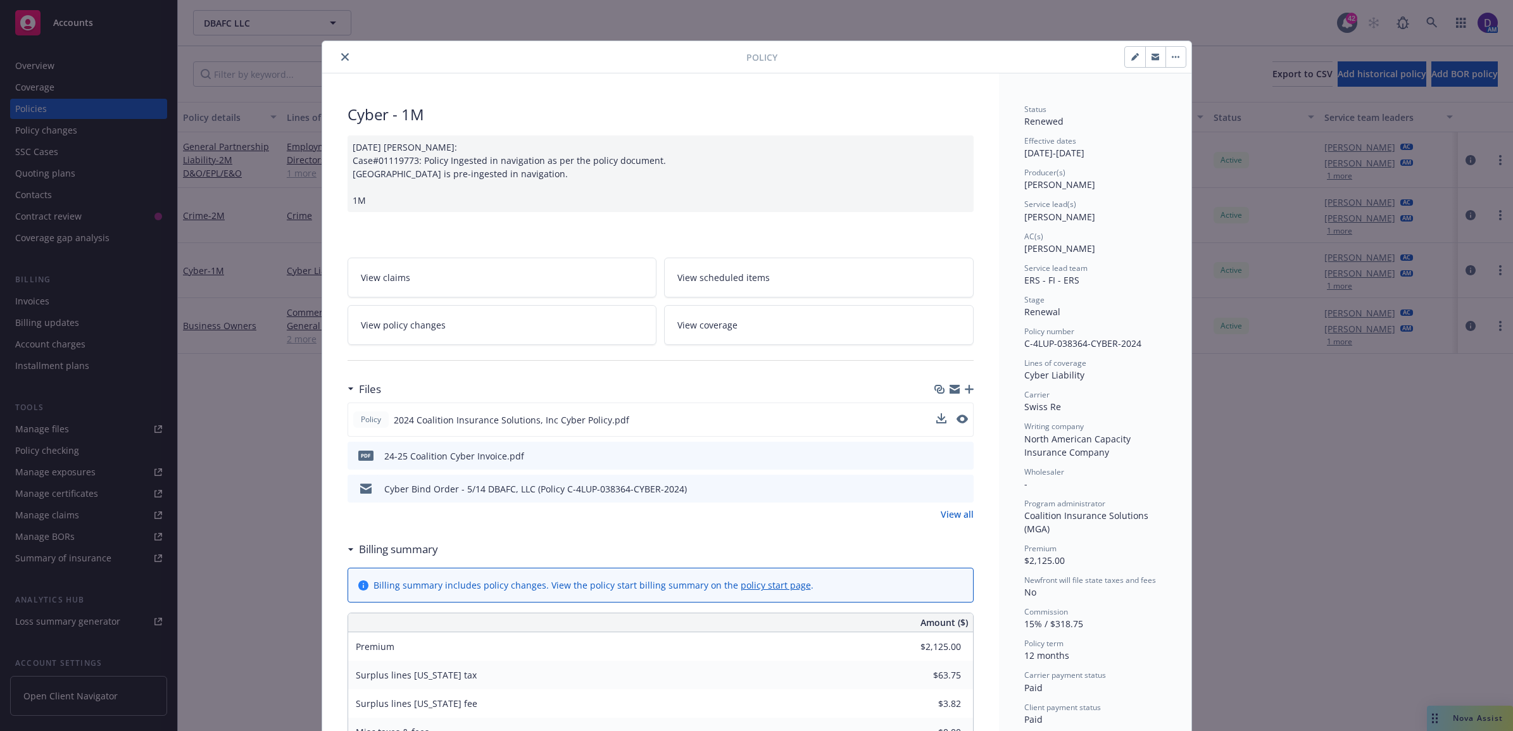
drag, startPoint x: 337, startPoint y: 54, endPoint x: 214, endPoint y: 65, distance: 123.3
click at [341, 54] on icon "close" at bounding box center [345, 57] width 8 height 8
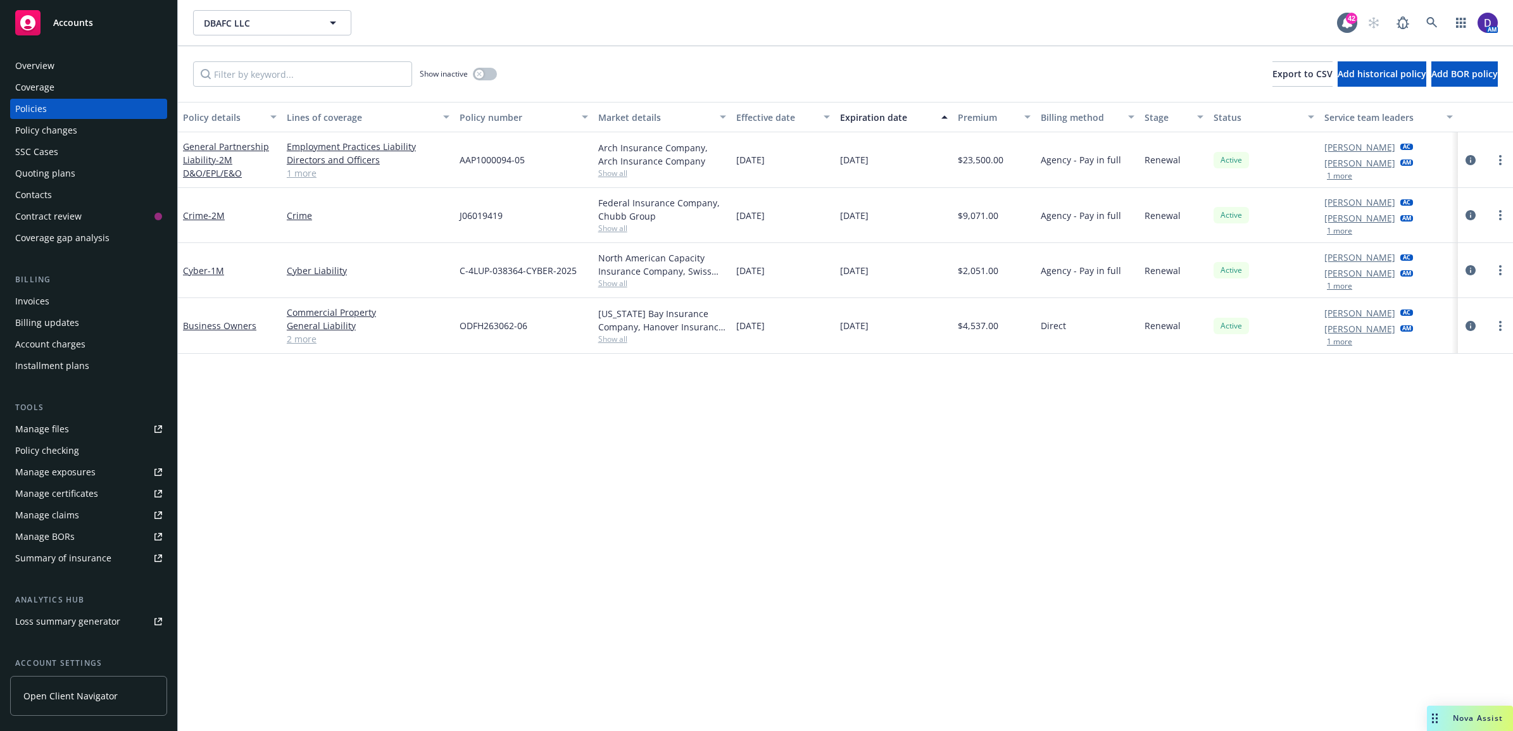
click at [73, 70] on div "Overview" at bounding box center [88, 66] width 147 height 20
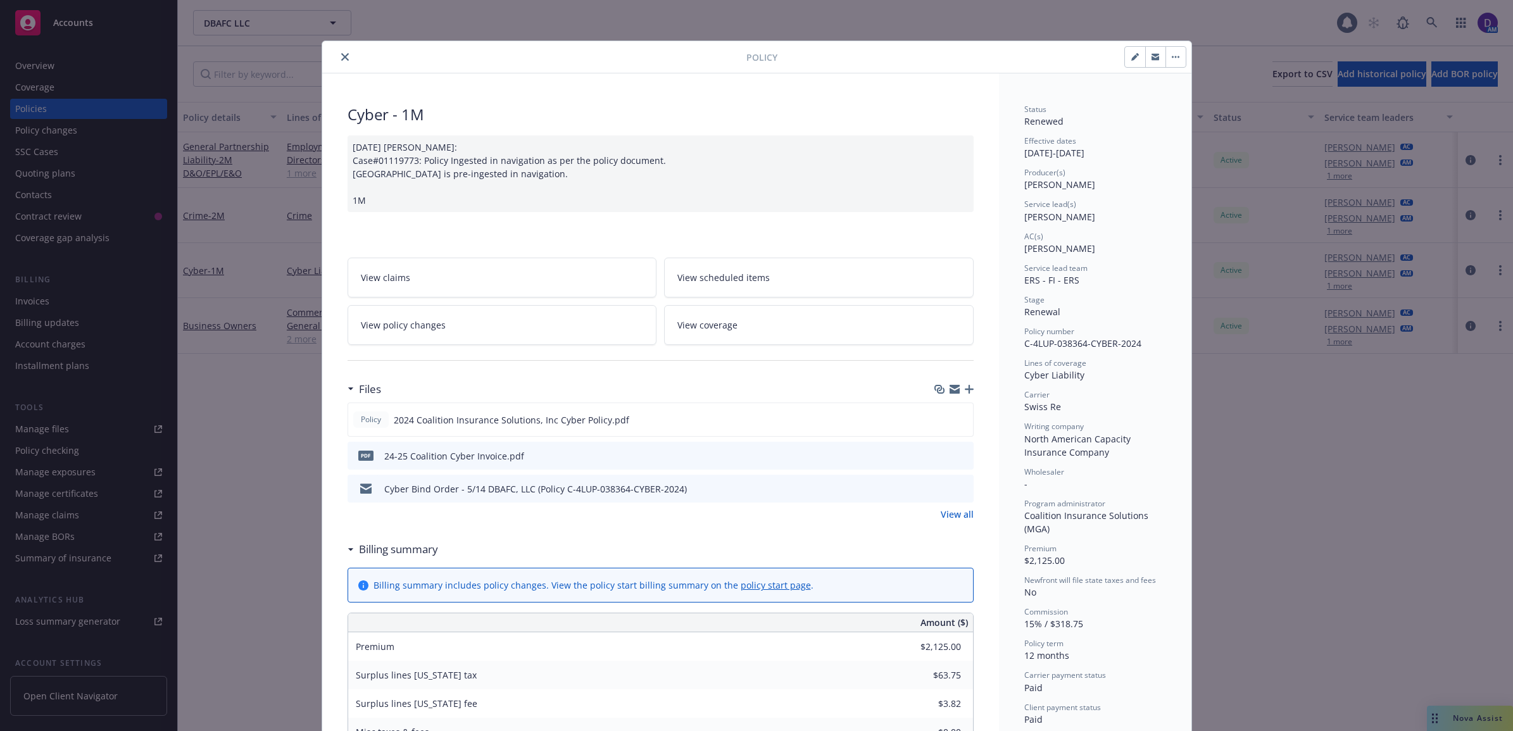
scroll to position [38, 0]
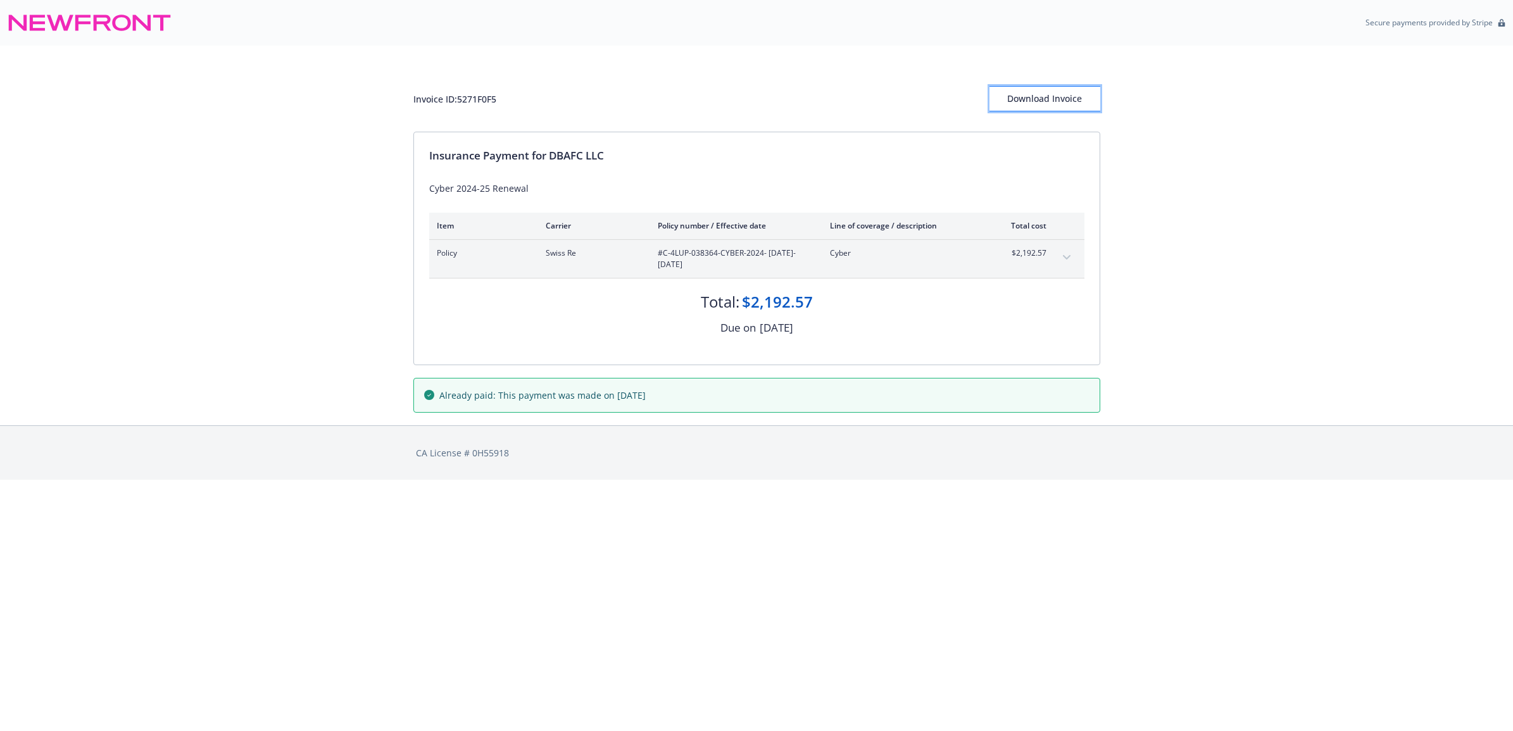
click at [1073, 103] on div "Download Invoice" at bounding box center [1044, 99] width 111 height 24
click at [1084, 99] on div "Download Invoice" at bounding box center [1044, 99] width 111 height 24
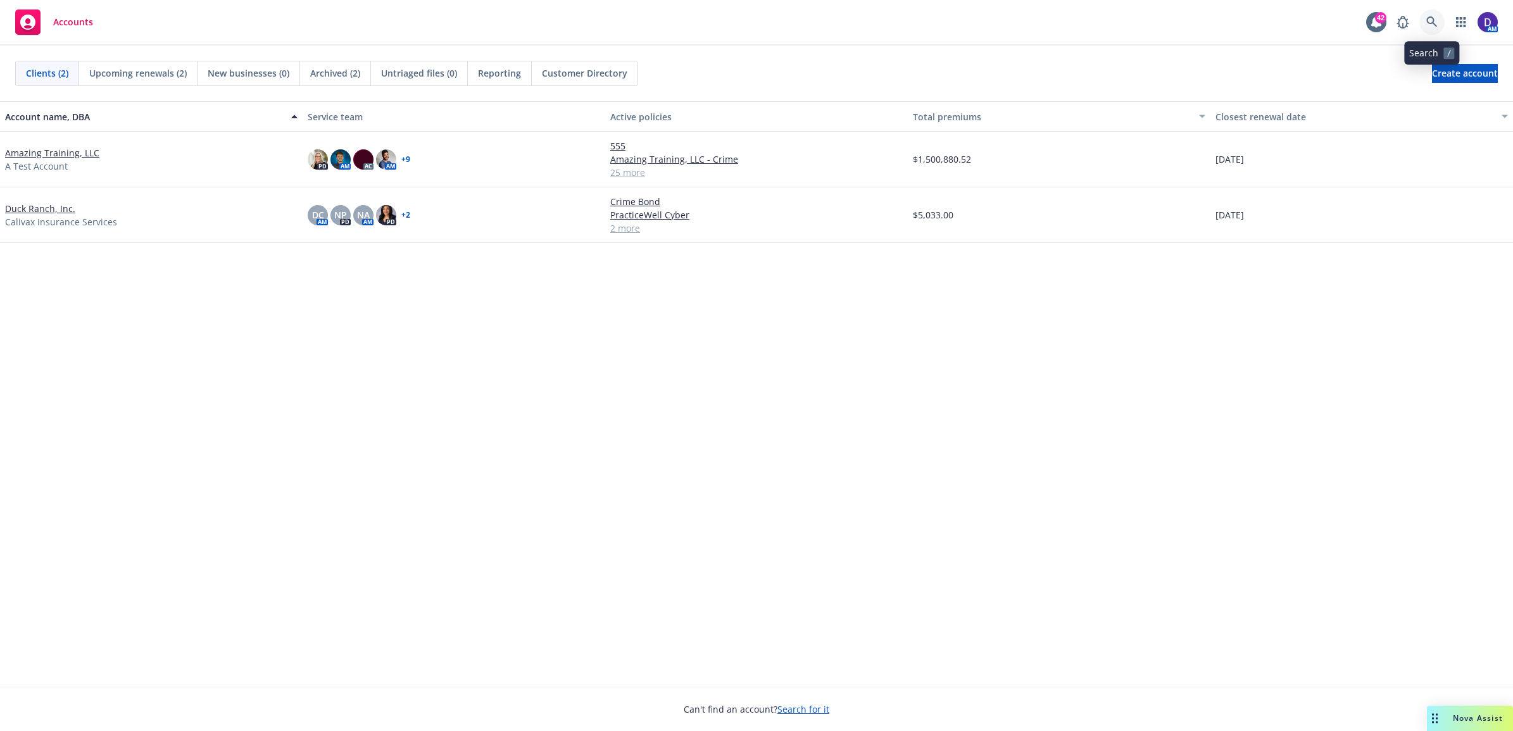
click at [1425, 28] on link at bounding box center [1431, 21] width 25 height 25
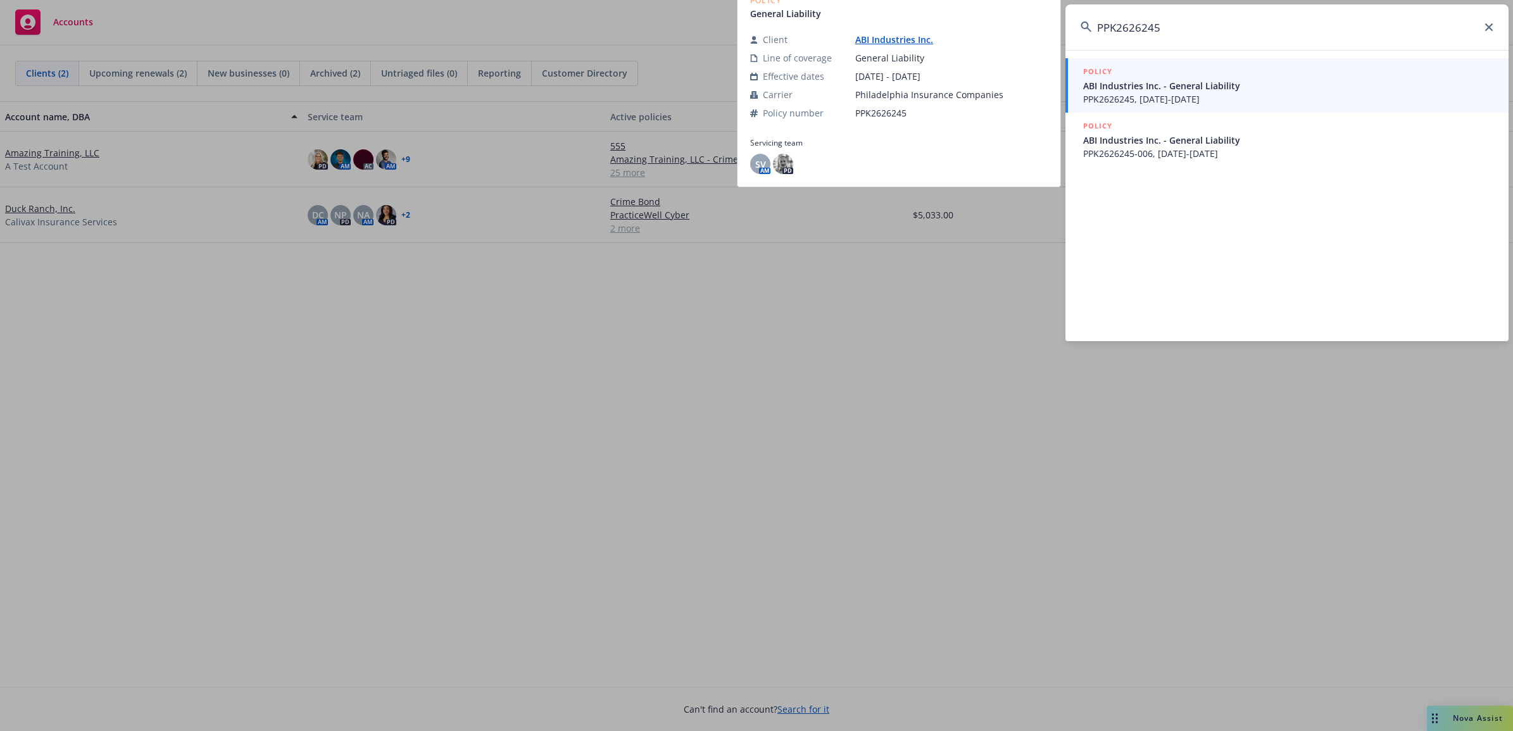
type input "PPK2626245"
click at [1163, 85] on span "ABI Industries Inc. - General Liability" at bounding box center [1288, 85] width 410 height 13
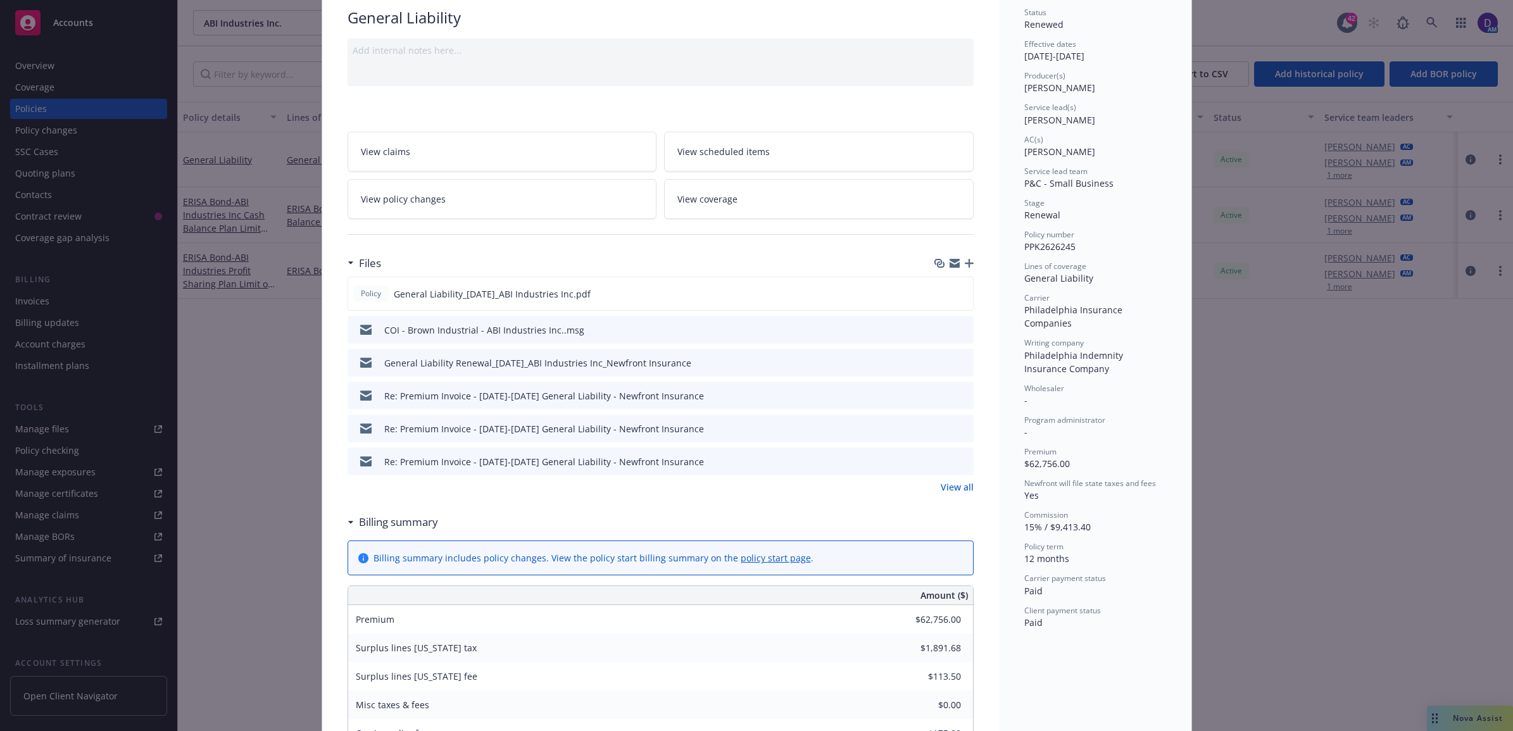
scroll to position [79, 0]
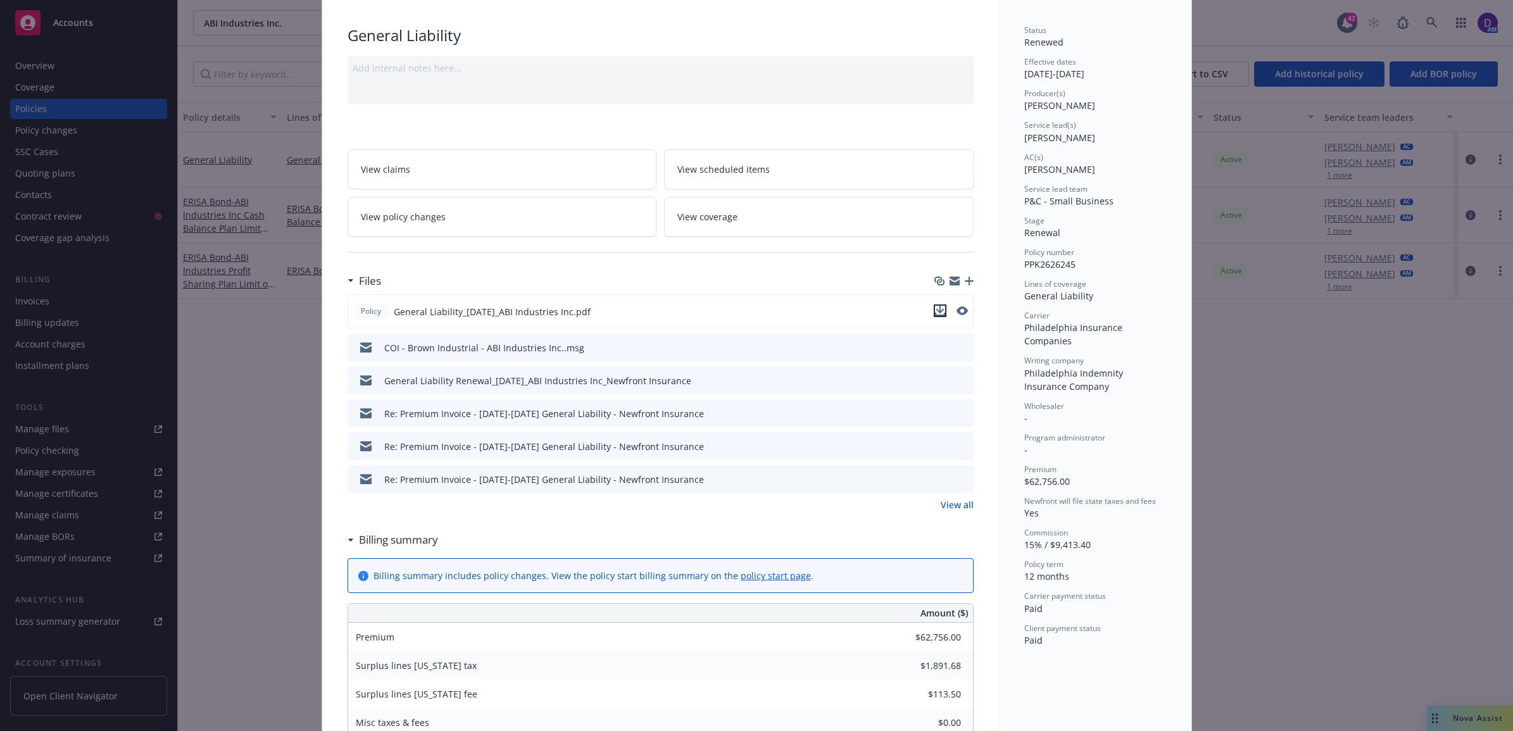
click at [935, 311] on icon "download file" at bounding box center [940, 311] width 10 height 10
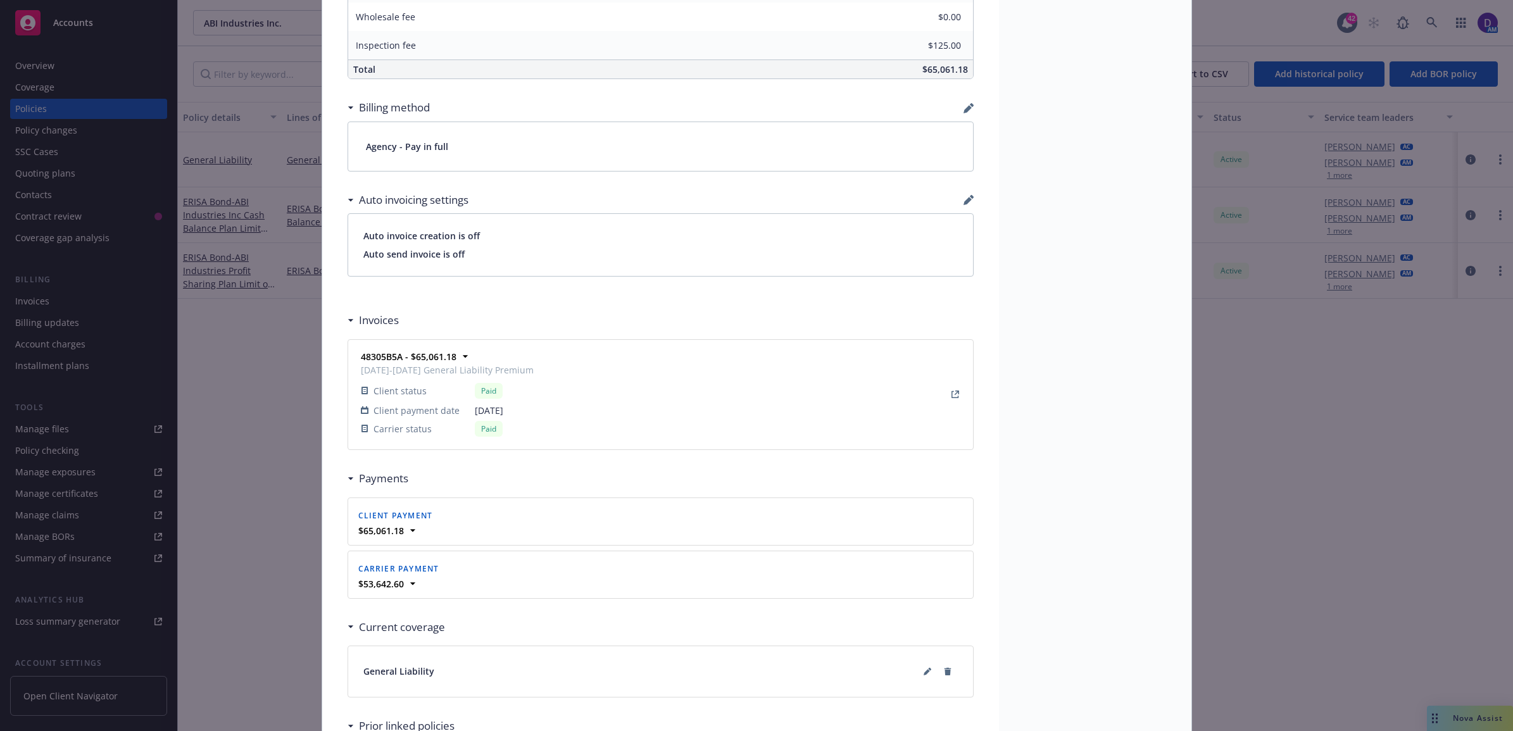
scroll to position [949, 0]
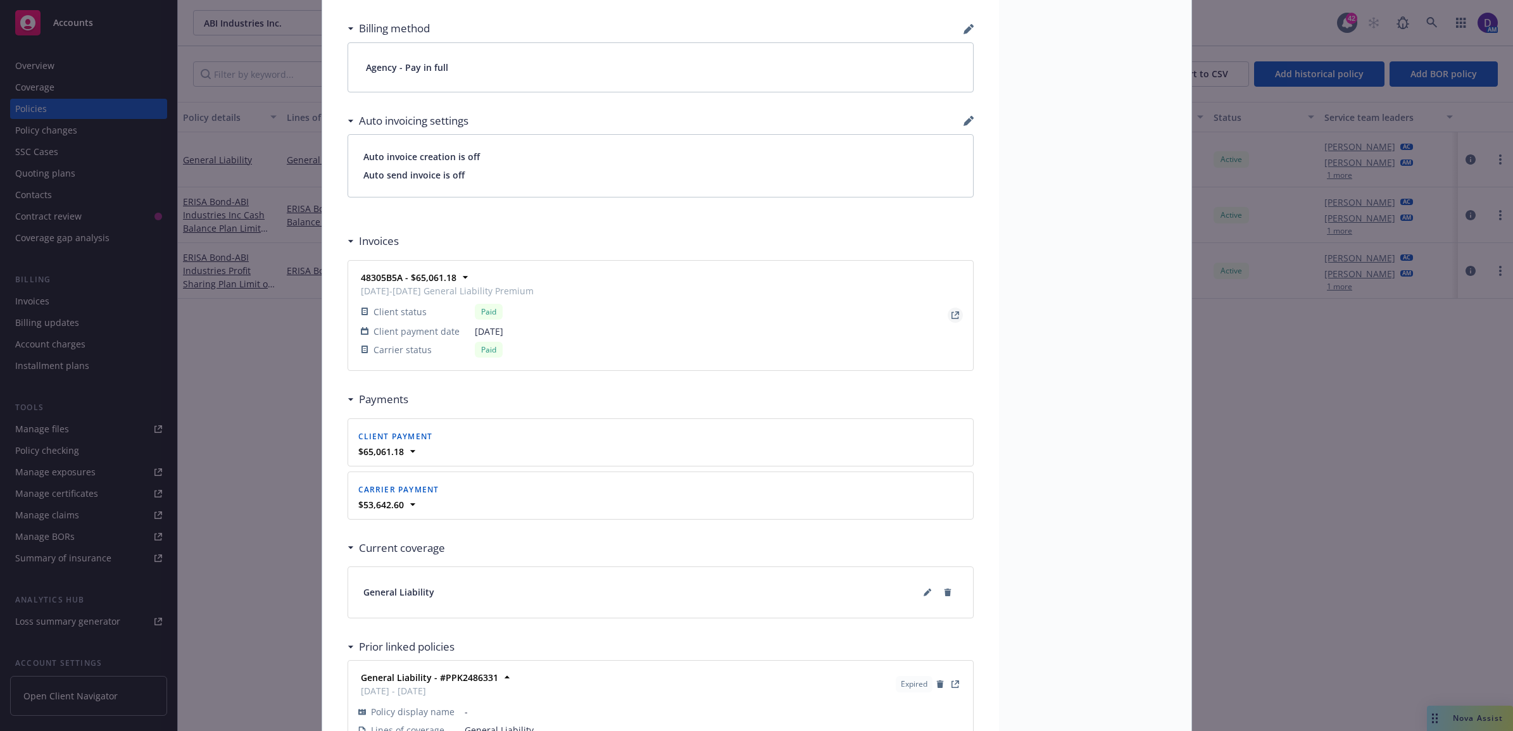
click at [953, 311] on link "View Invoice" at bounding box center [955, 315] width 15 height 15
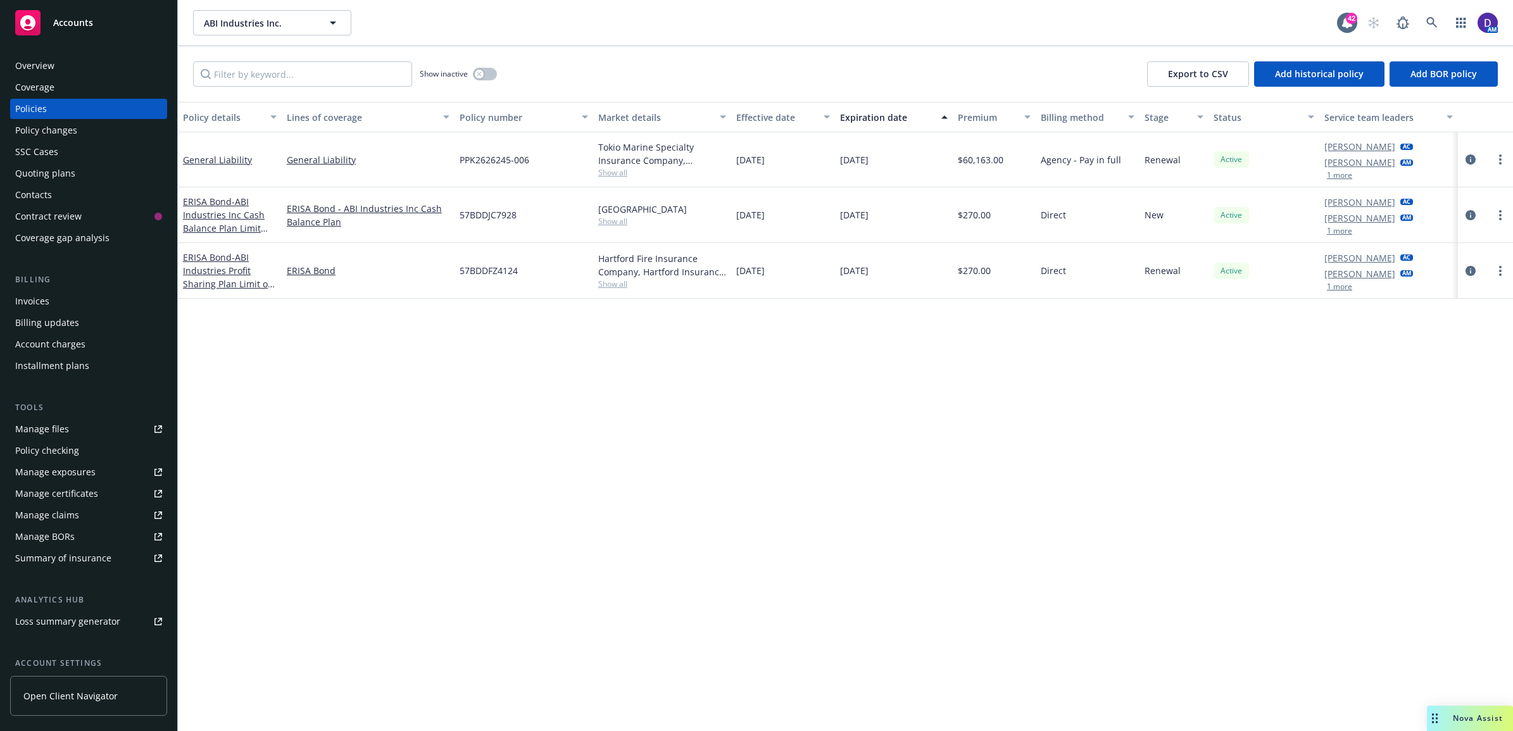
click at [30, 71] on div "Overview" at bounding box center [34, 66] width 39 height 20
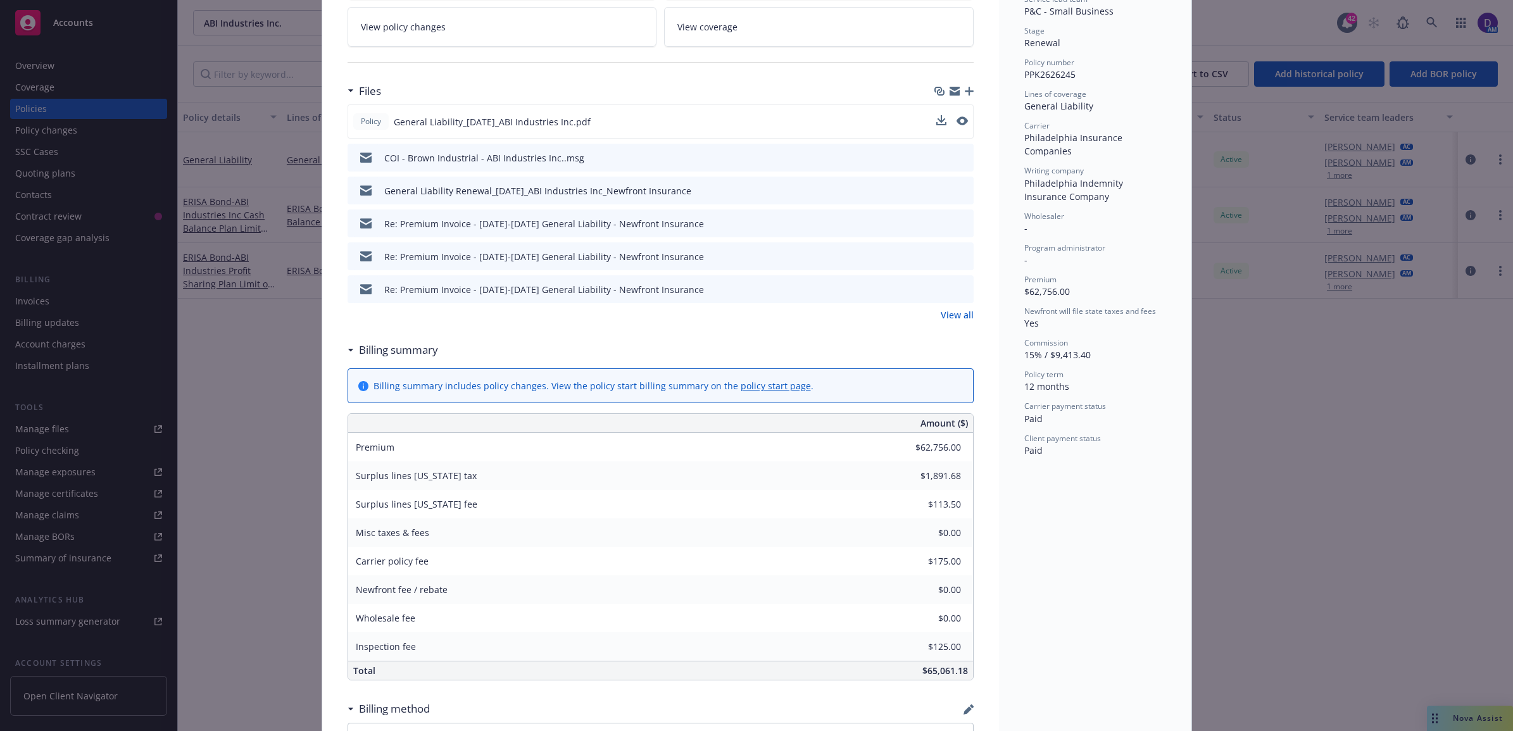
scroll to position [275, 0]
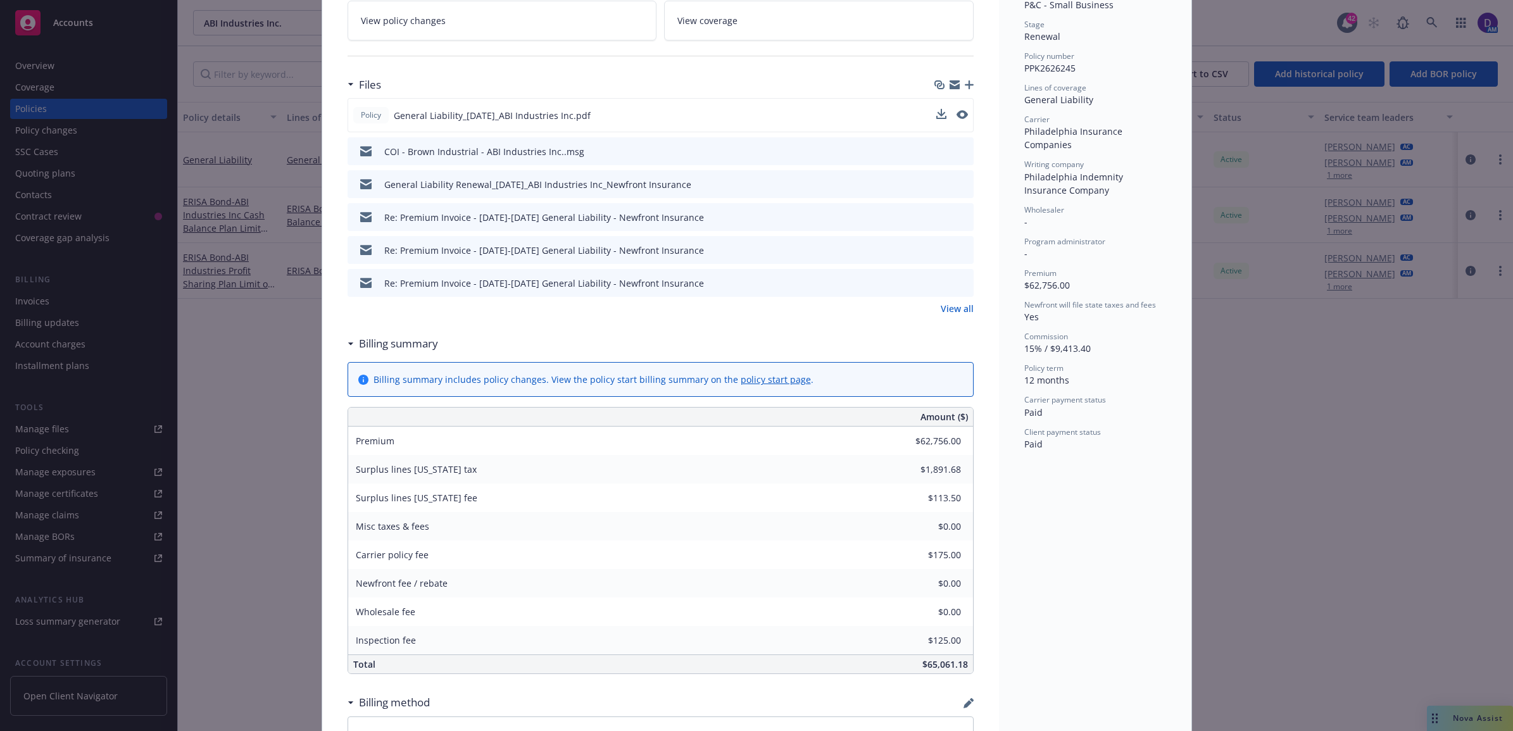
click at [948, 118] on div at bounding box center [952, 115] width 32 height 13
click at [948, 111] on div at bounding box center [952, 115] width 32 height 13
click at [956, 111] on icon "preview file" at bounding box center [960, 114] width 11 height 9
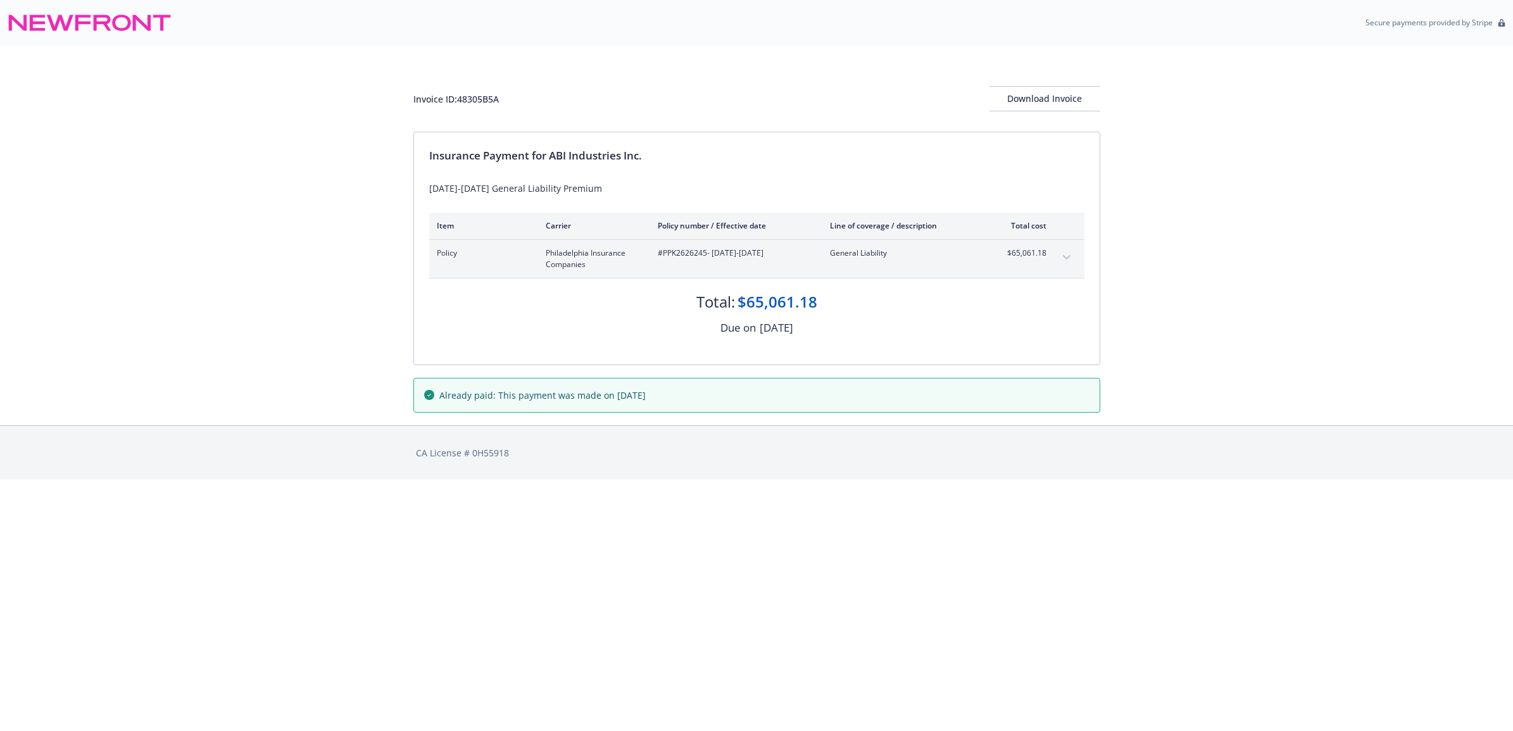
click at [1065, 258] on icon "expand content" at bounding box center [1066, 257] width 8 height 4
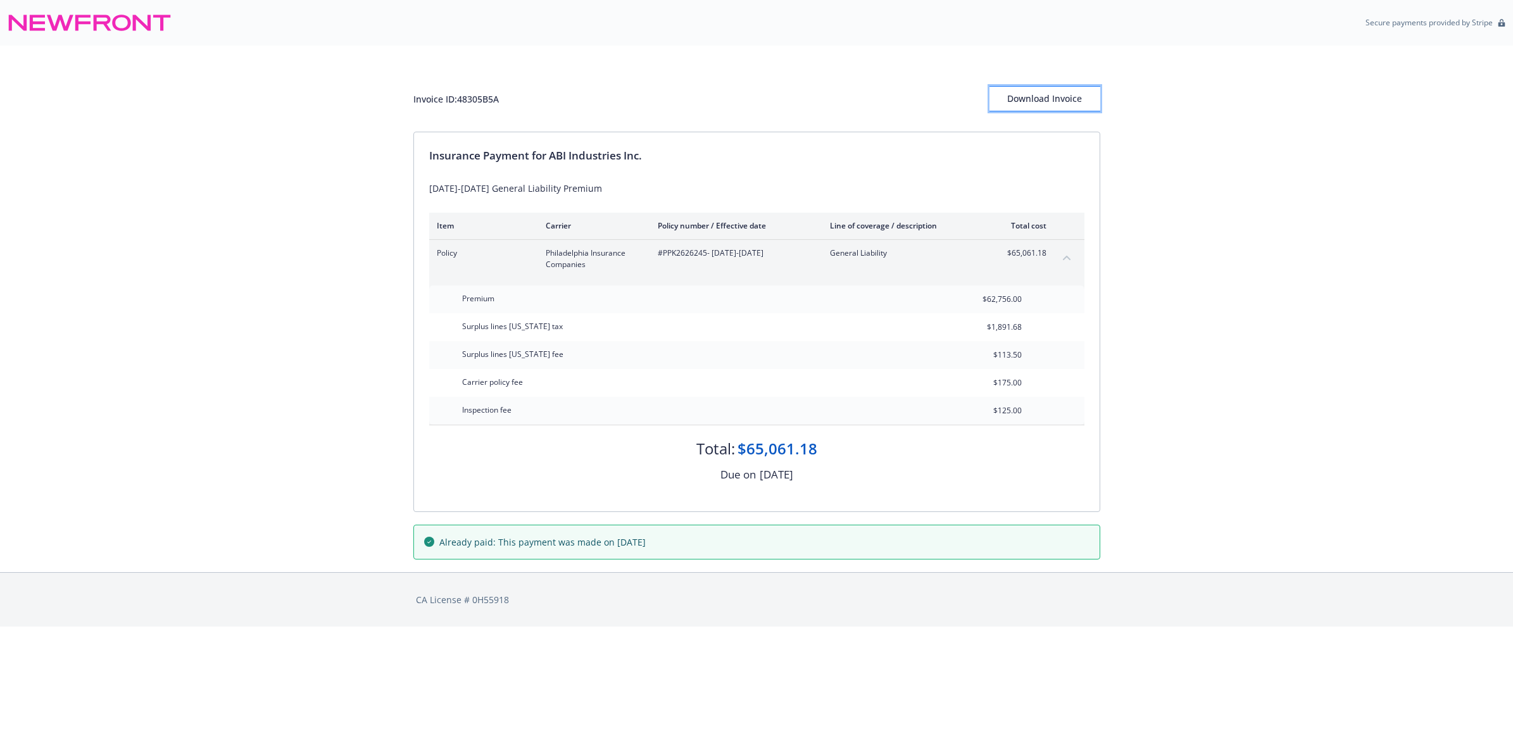
click at [1062, 94] on div "Download Invoice" at bounding box center [1044, 99] width 111 height 24
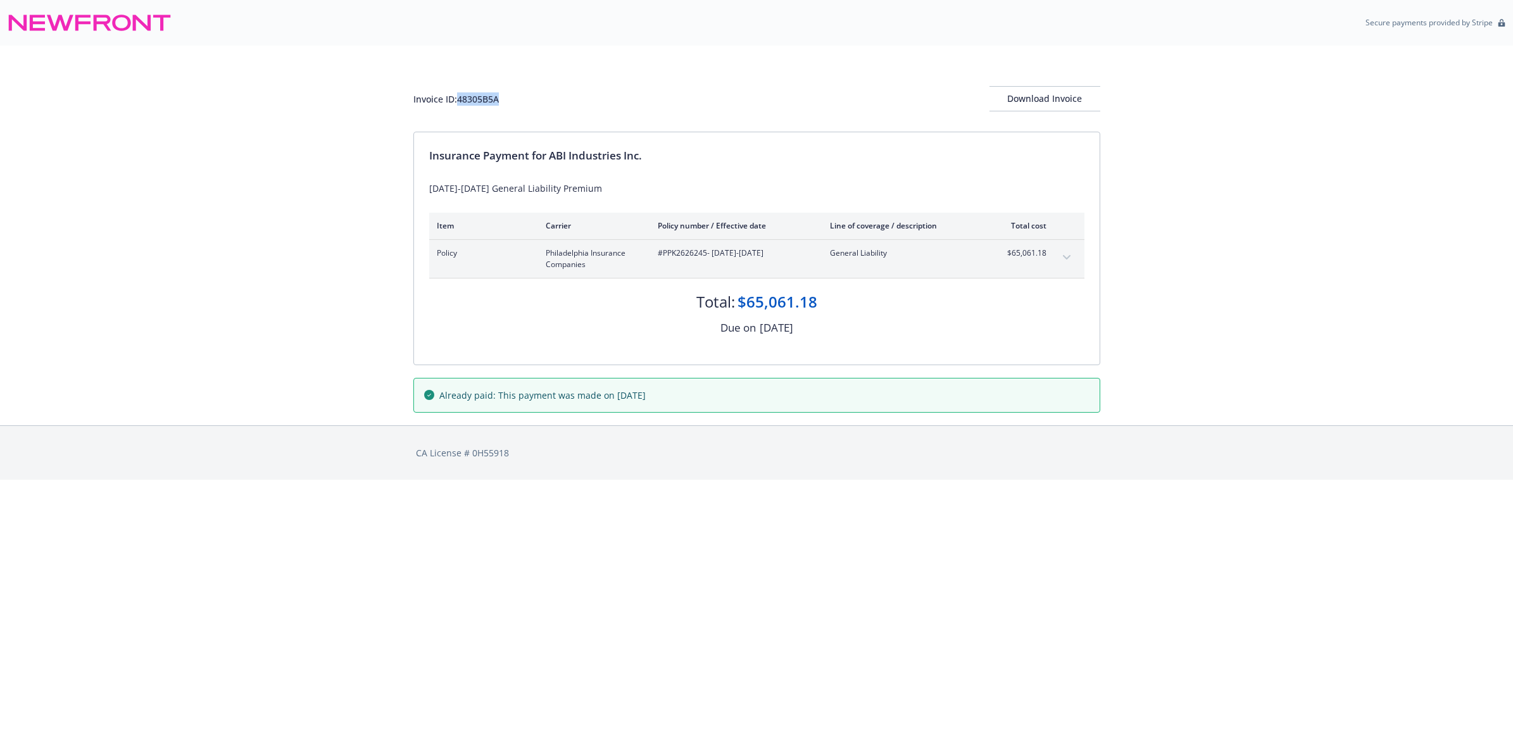
drag, startPoint x: 517, startPoint y: 100, endPoint x: 459, endPoint y: 103, distance: 58.3
click at [459, 103] on div "Invoice ID: 48305B5A Download Invoice" at bounding box center [756, 98] width 687 height 25
copy div "48305B5A"
click at [1067, 96] on div "Download Invoice" at bounding box center [1044, 99] width 111 height 24
drag, startPoint x: 523, startPoint y: 98, endPoint x: 458, endPoint y: 103, distance: 65.4
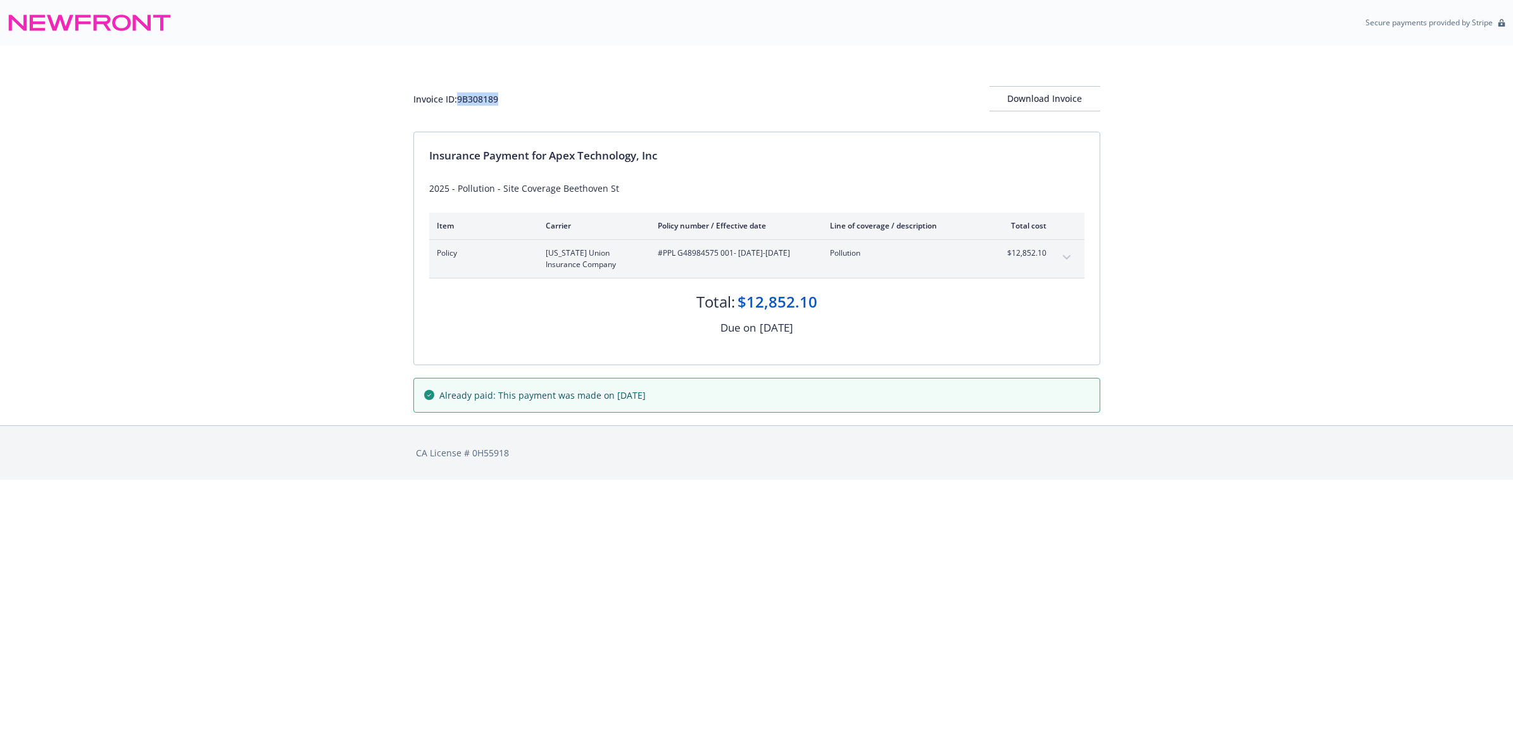
click at [458, 103] on div "Invoice ID: 9B308189 Download Invoice" at bounding box center [756, 98] width 687 height 25
copy div "9B308189"
drag, startPoint x: 1032, startPoint y: 104, endPoint x: 103, endPoint y: 651, distance: 1078.4
click at [1032, 105] on div "Download Invoice" at bounding box center [1044, 99] width 111 height 24
